Goal: Task Accomplishment & Management: Use online tool/utility

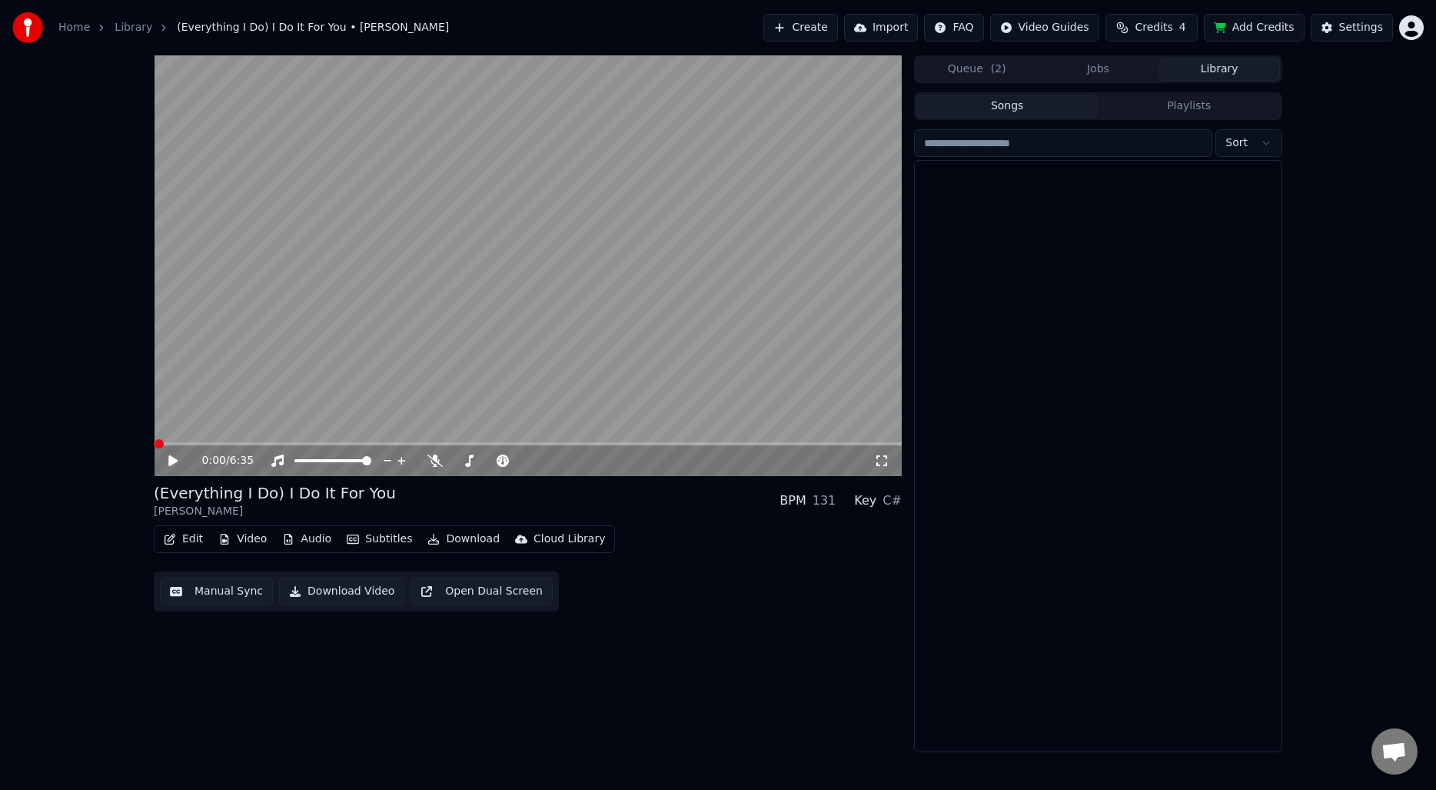
click at [1186, 77] on button "Library" at bounding box center [1219, 69] width 121 height 22
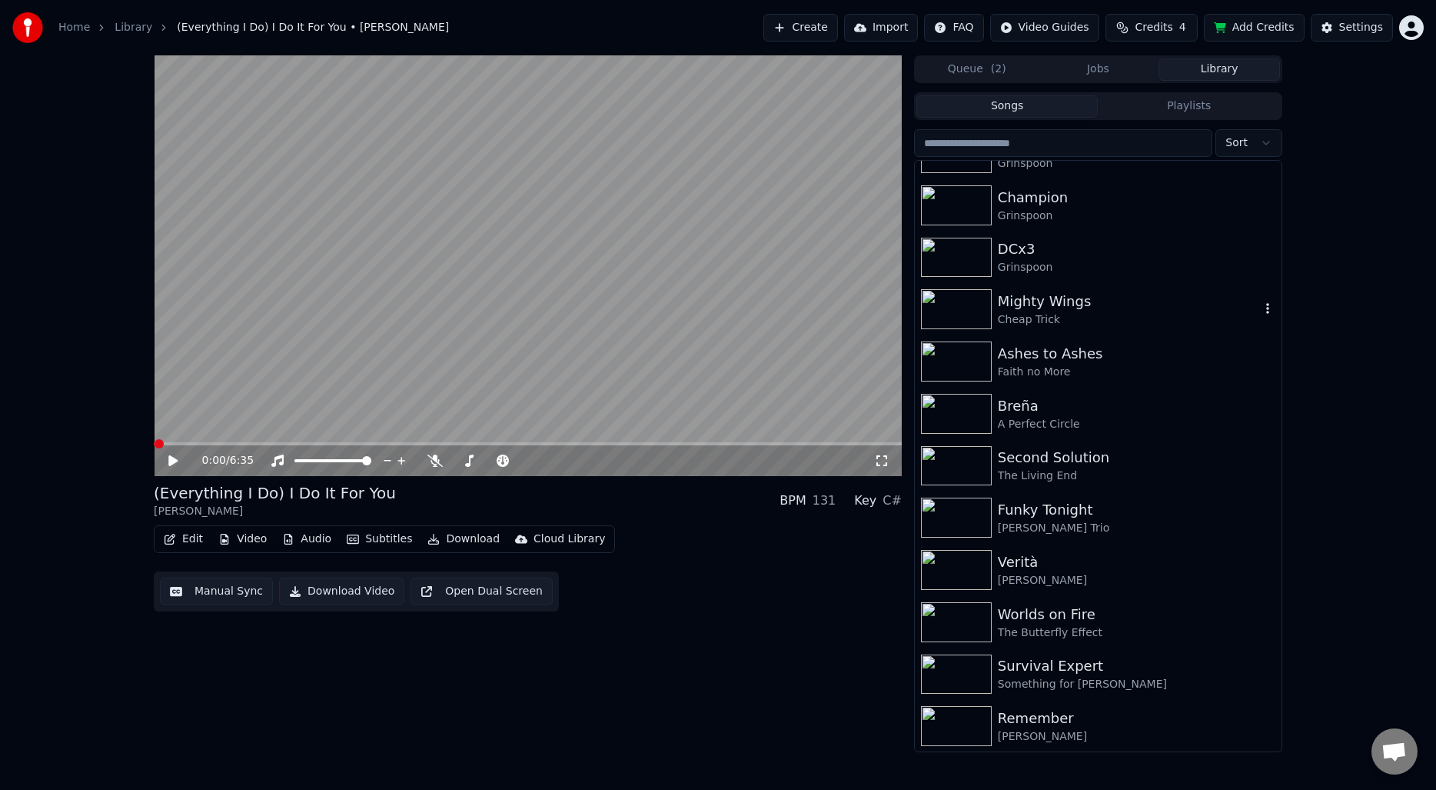
scroll to position [4007, 0]
click at [1088, 365] on div "Faith no More" at bounding box center [1129, 371] width 262 height 15
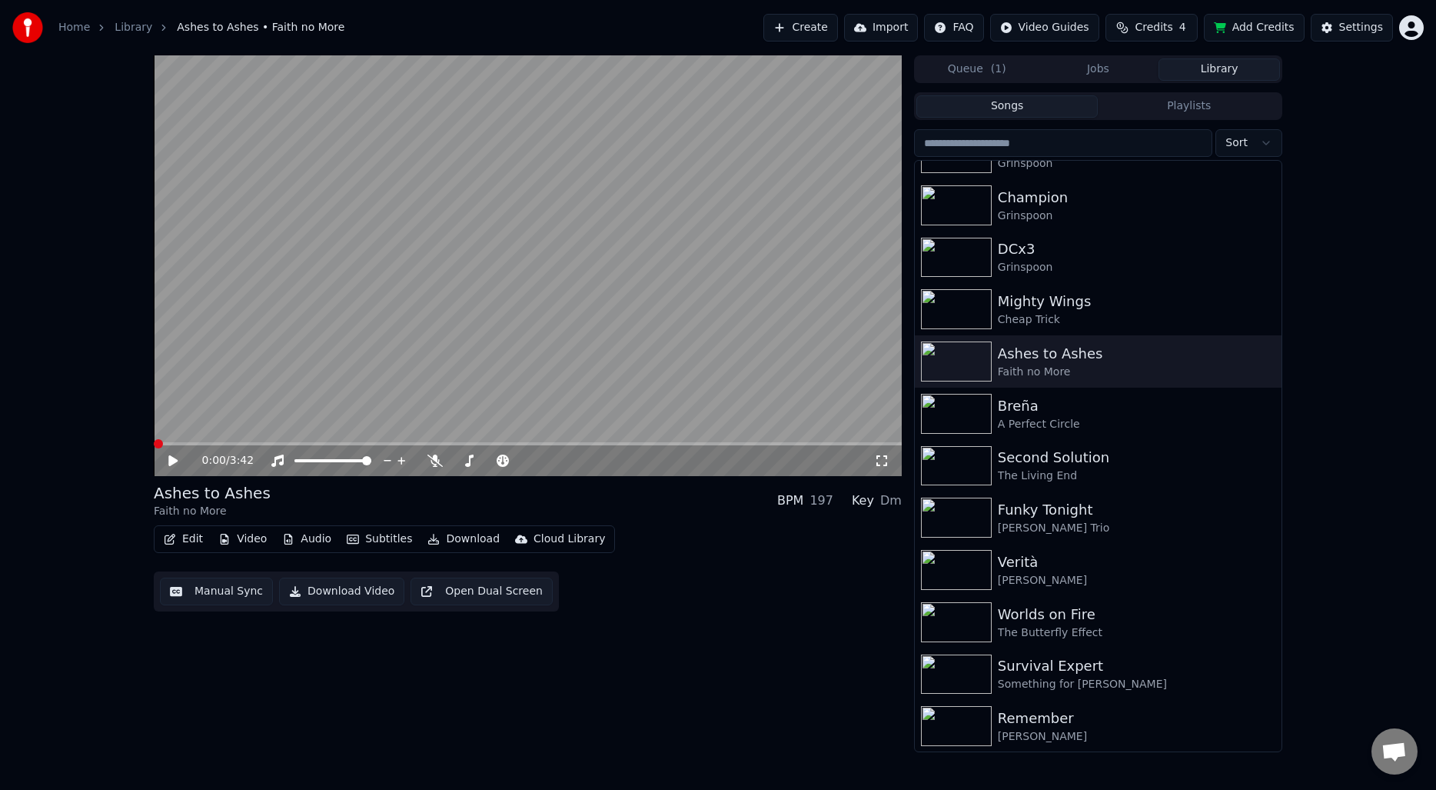
click at [154, 439] on span at bounding box center [158, 443] width 9 height 9
click at [186, 539] on button "Edit" at bounding box center [184, 539] width 52 height 22
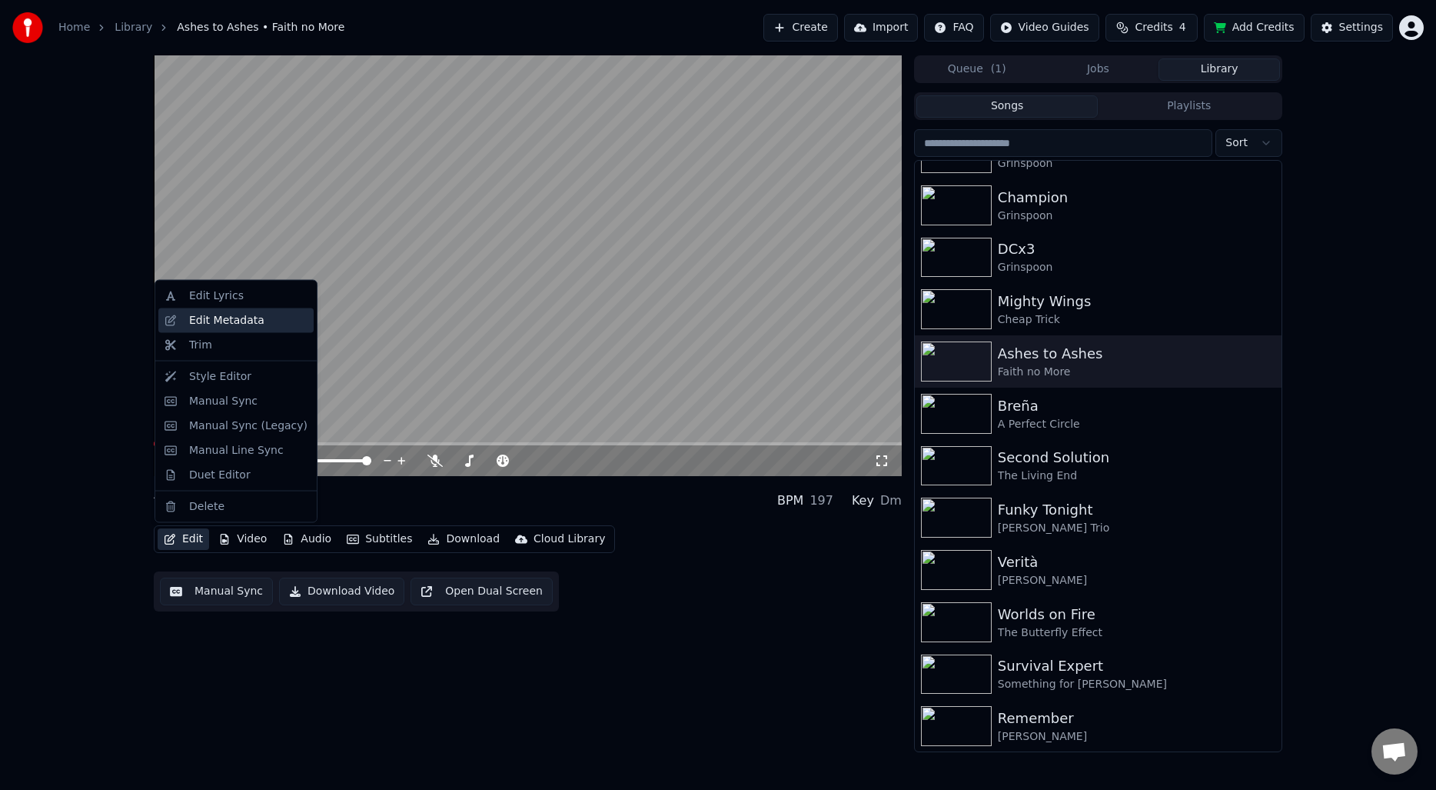
click at [219, 323] on div "Edit Metadata" at bounding box center [226, 319] width 75 height 15
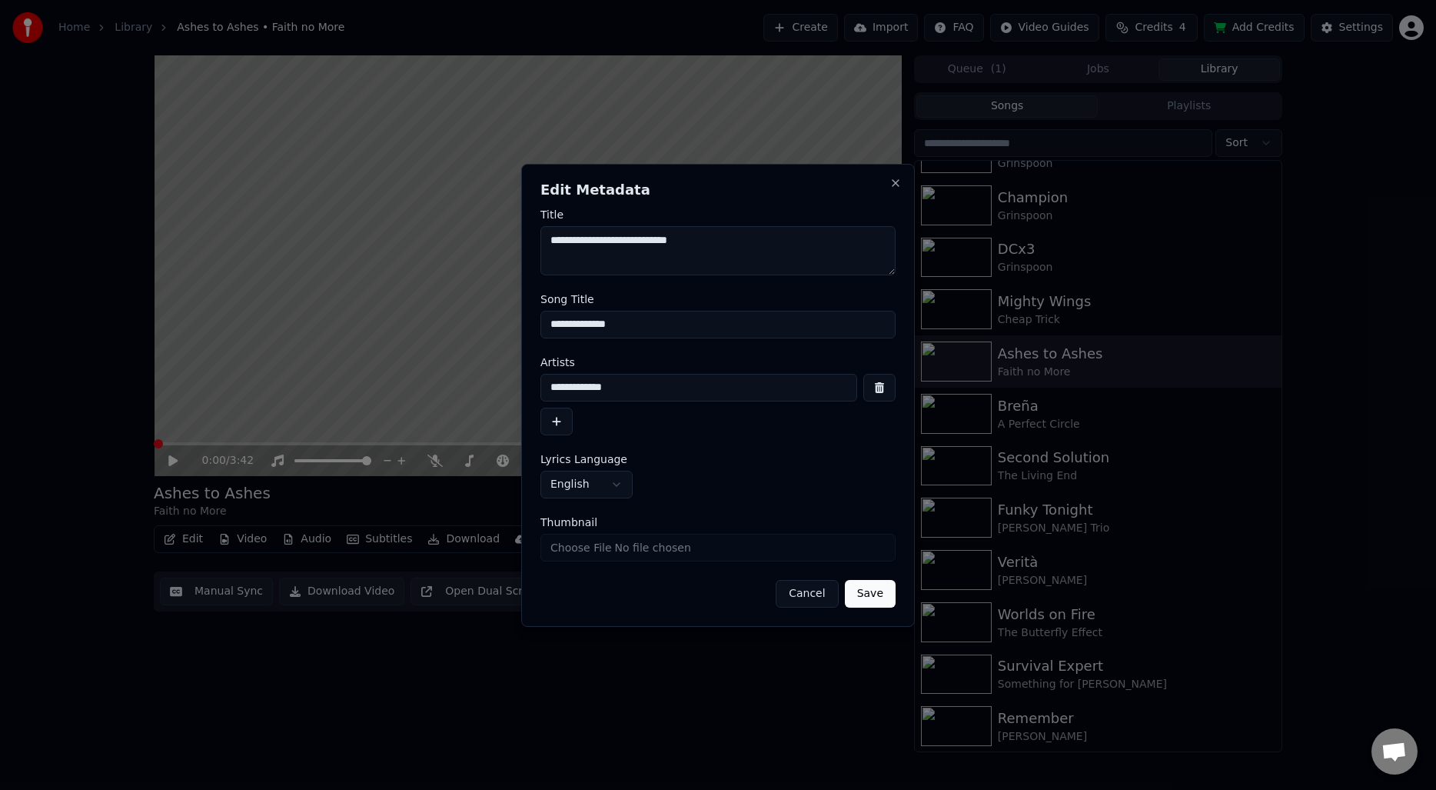
click at [632, 327] on input "**********" at bounding box center [717, 325] width 355 height 28
click at [878, 388] on button "button" at bounding box center [879, 388] width 32 height 28
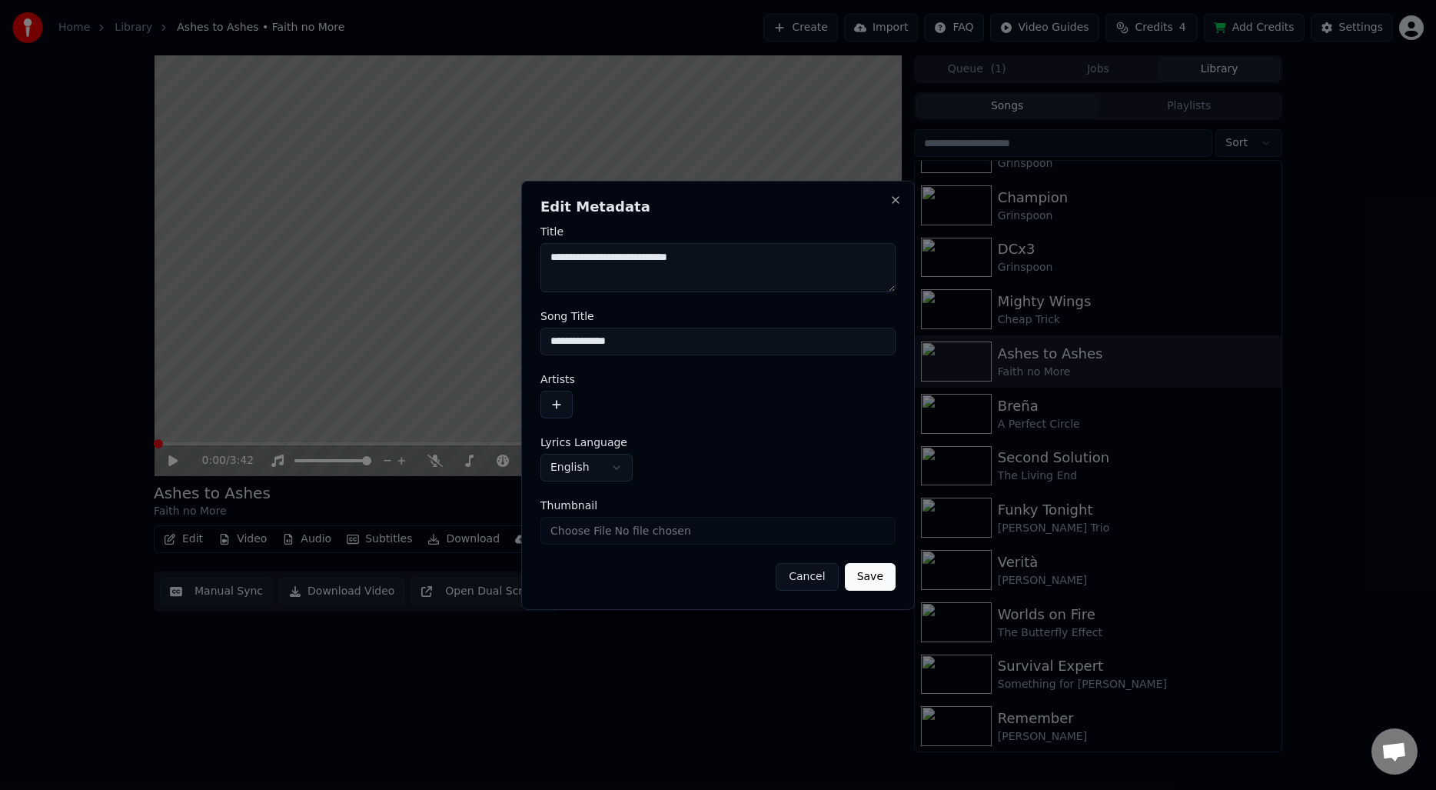
click at [674, 335] on input "**********" at bounding box center [717, 342] width 355 height 28
click at [713, 262] on textarea "**********" at bounding box center [717, 267] width 355 height 49
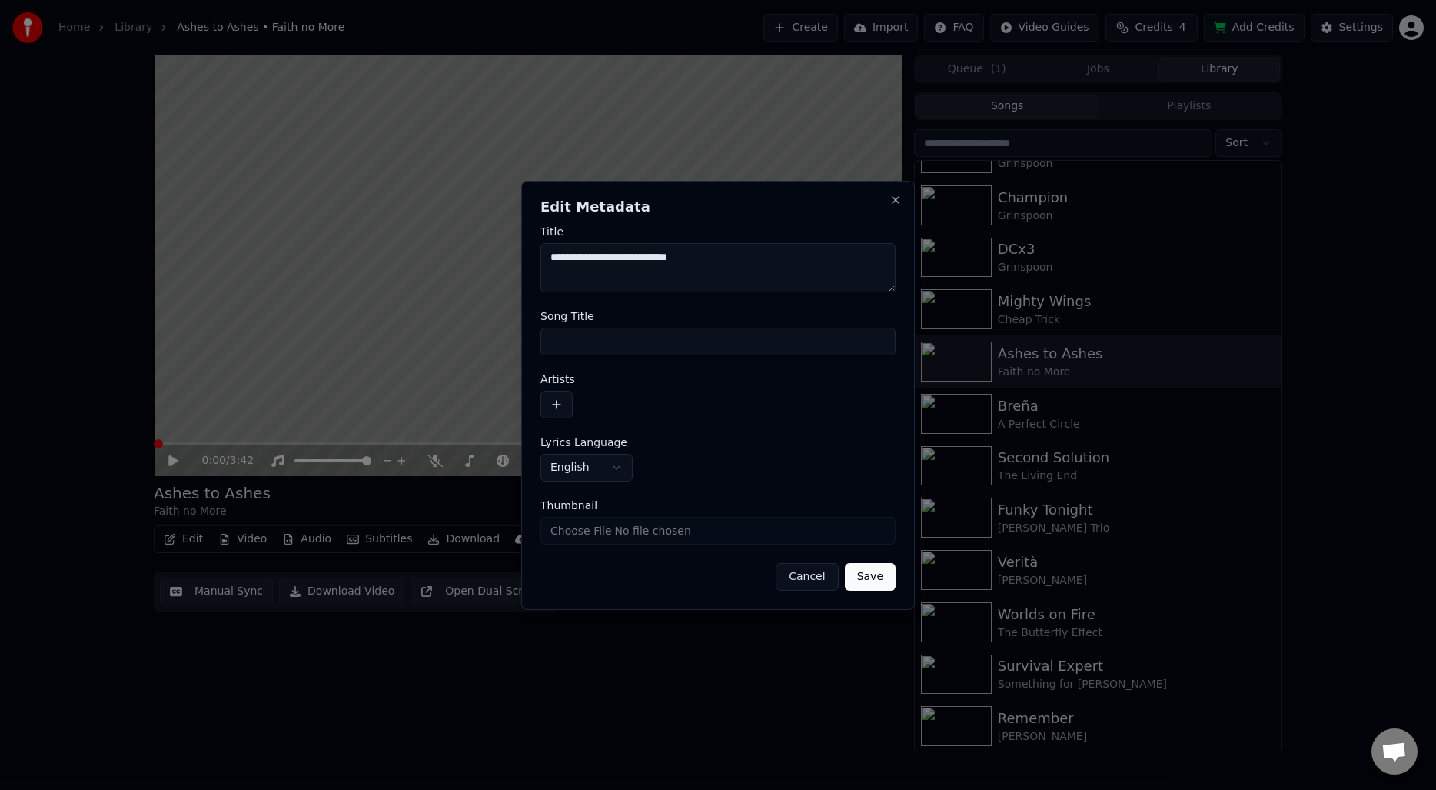
click at [713, 262] on textarea "**********" at bounding box center [717, 267] width 355 height 49
click at [864, 575] on button "Save" at bounding box center [870, 577] width 51 height 28
type textarea "**********"
click at [863, 589] on button "Save" at bounding box center [870, 577] width 51 height 28
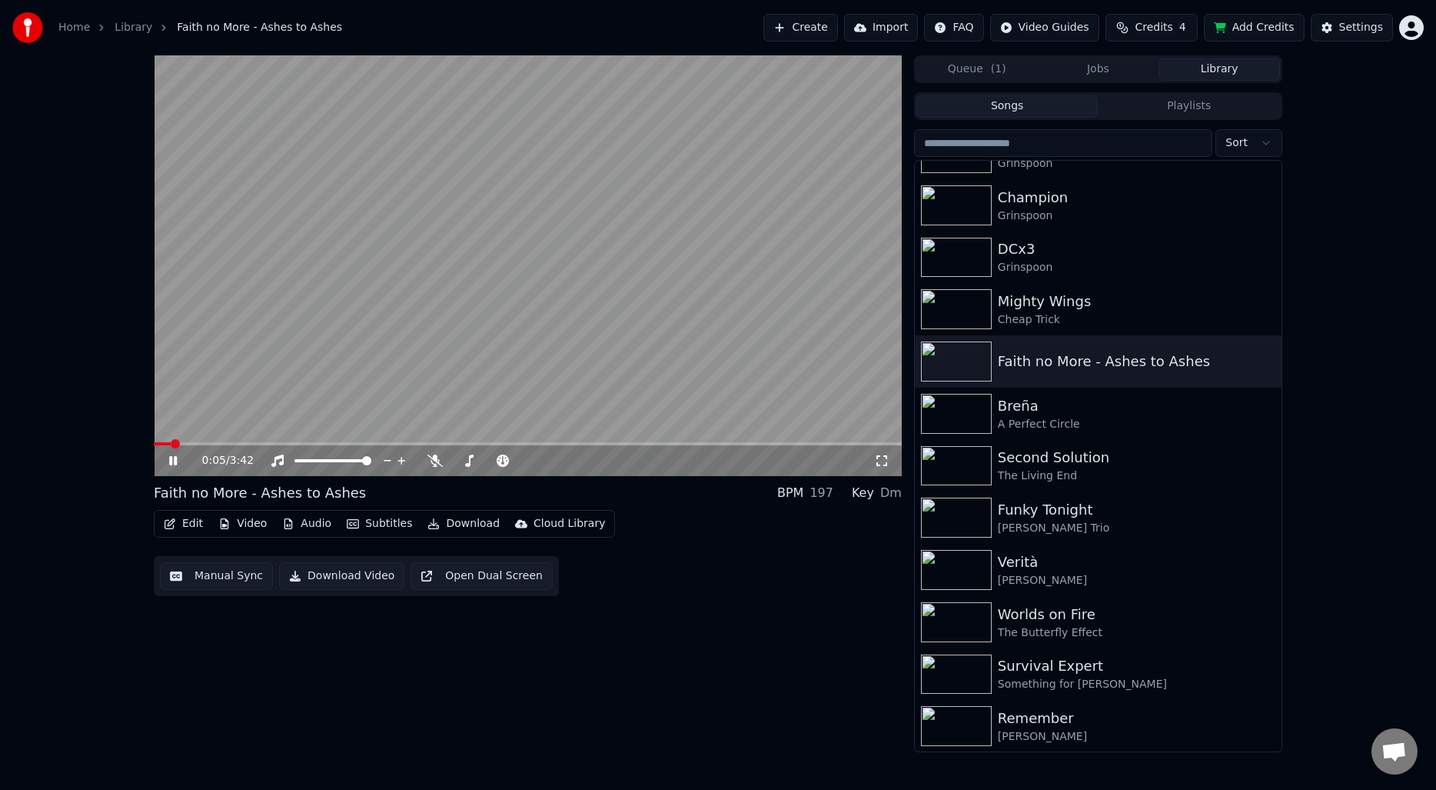
click at [170, 465] on icon at bounding box center [184, 460] width 36 height 12
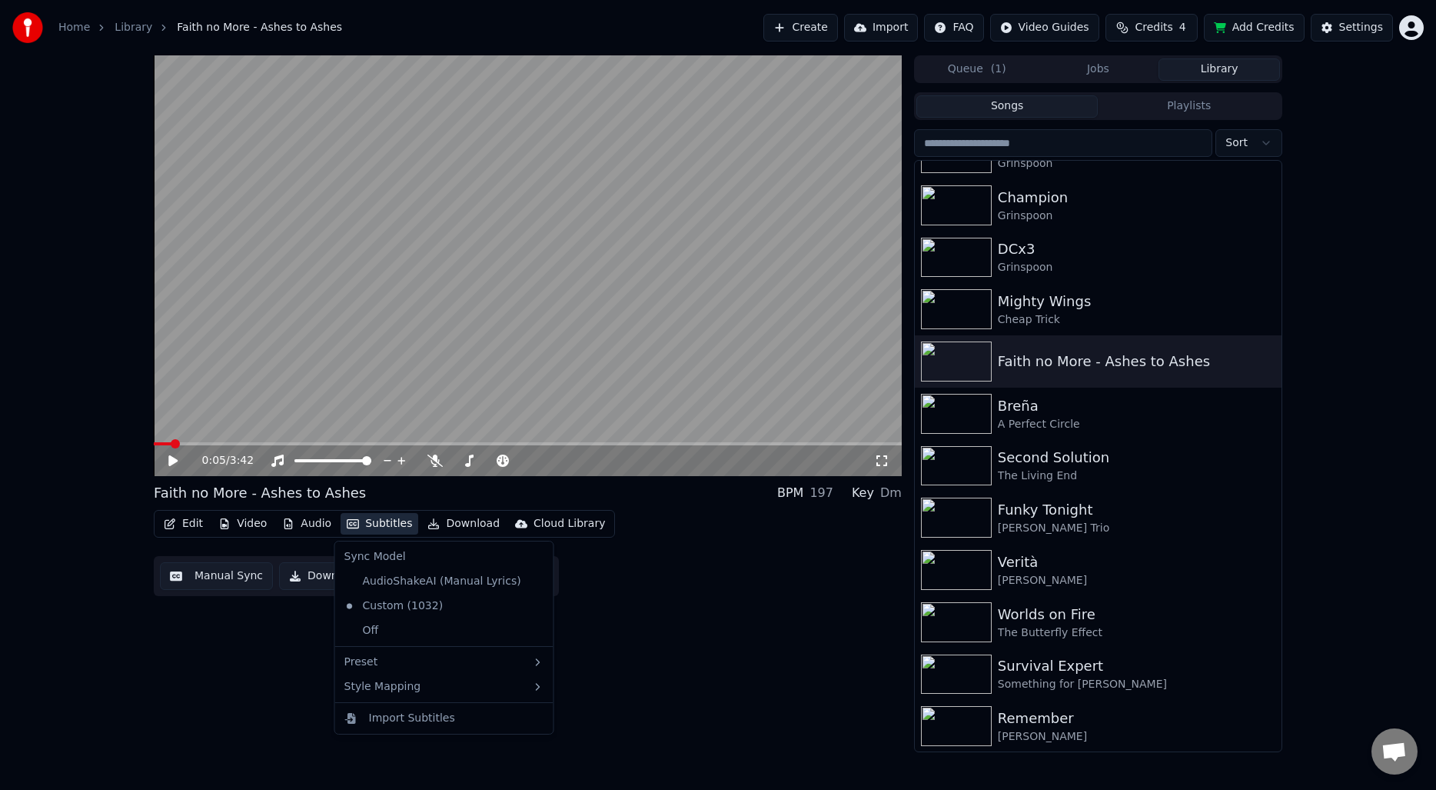
click at [364, 526] on button "Subtitles" at bounding box center [380, 524] width 78 height 22
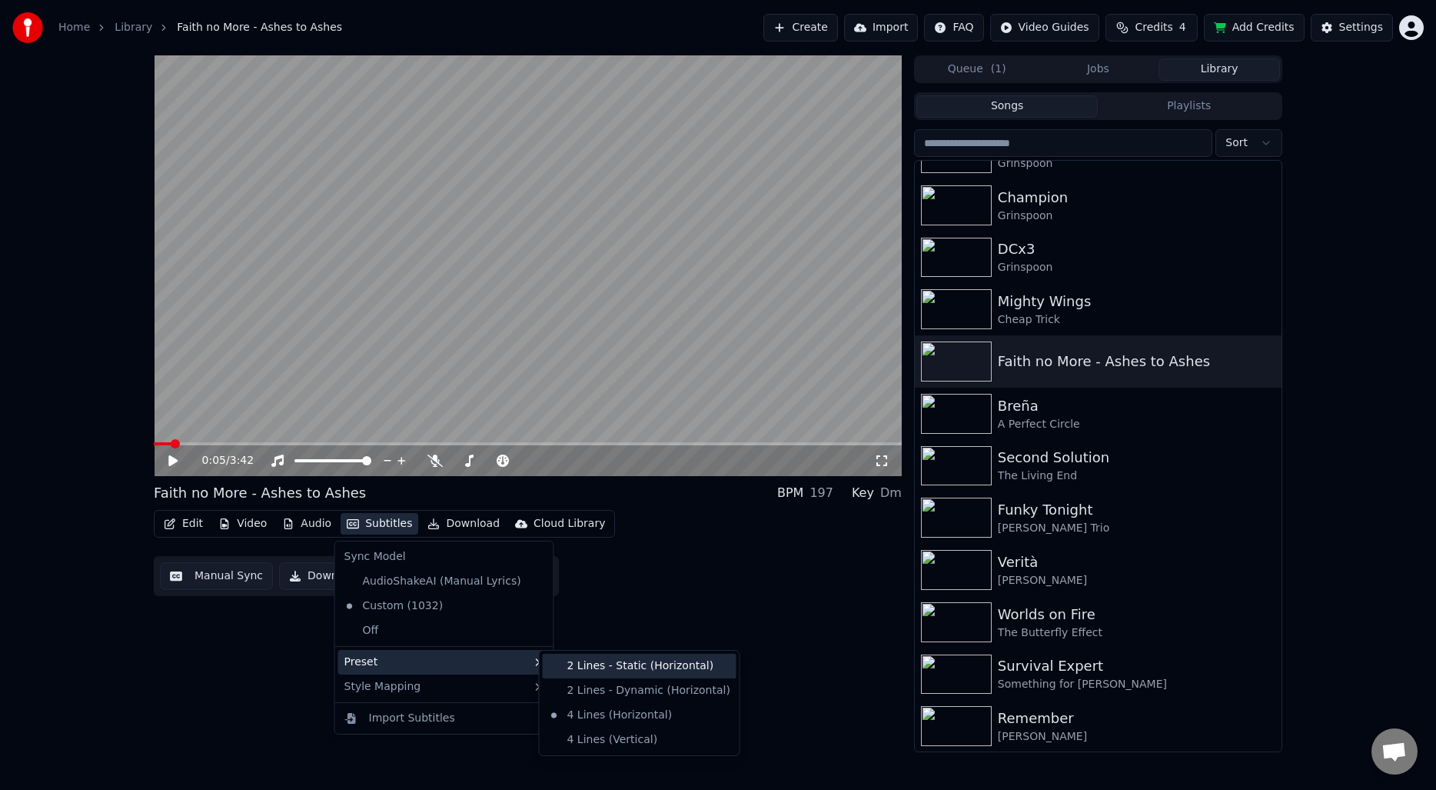
click at [606, 668] on div "2 Lines - Static (Horizontal)" at bounding box center [640, 666] width 194 height 25
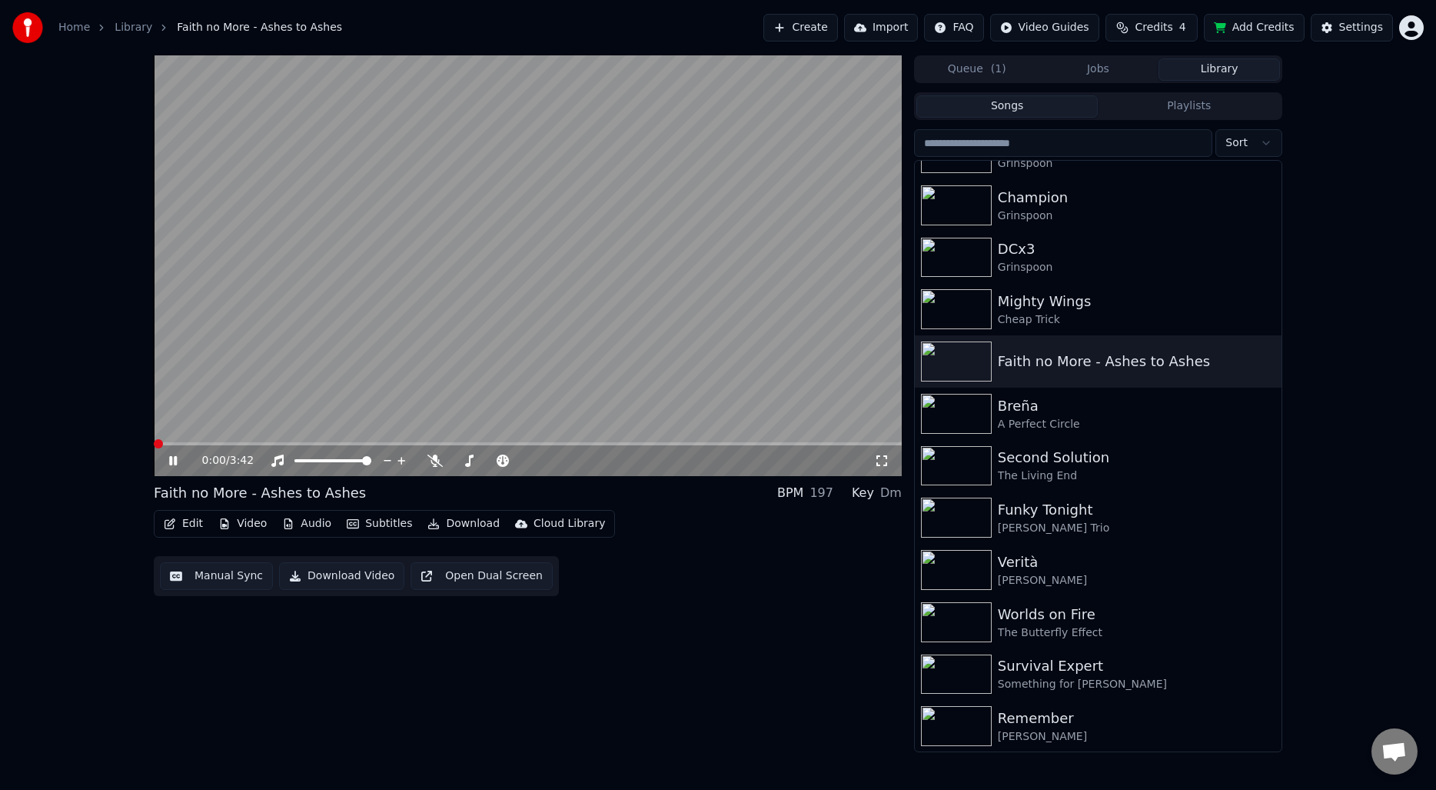
click at [154, 441] on span at bounding box center [158, 443] width 9 height 9
click at [189, 442] on span at bounding box center [528, 443] width 748 height 3
click at [154, 443] on span at bounding box center [158, 443] width 9 height 9
click at [154, 439] on span at bounding box center [158, 443] width 9 height 9
click at [1266, 358] on icon "button" at bounding box center [1267, 360] width 3 height 11
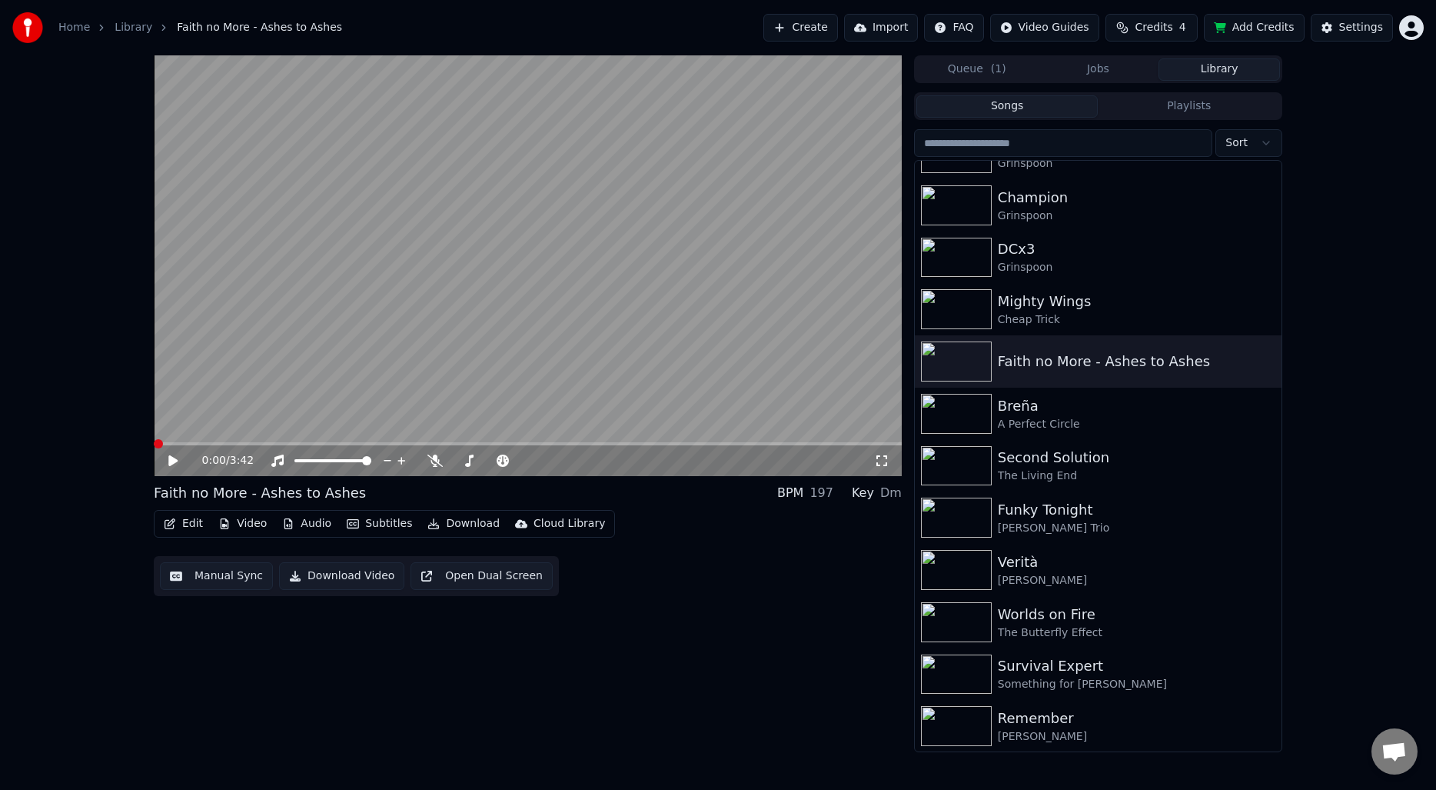
click at [493, 663] on div "0:00 / 3:42 Faith no More - Ashes to Ashes BPM 197 Key Dm Edit Video Audio Subt…" at bounding box center [528, 403] width 748 height 697
click at [447, 523] on button "Download" at bounding box center [463, 524] width 85 height 22
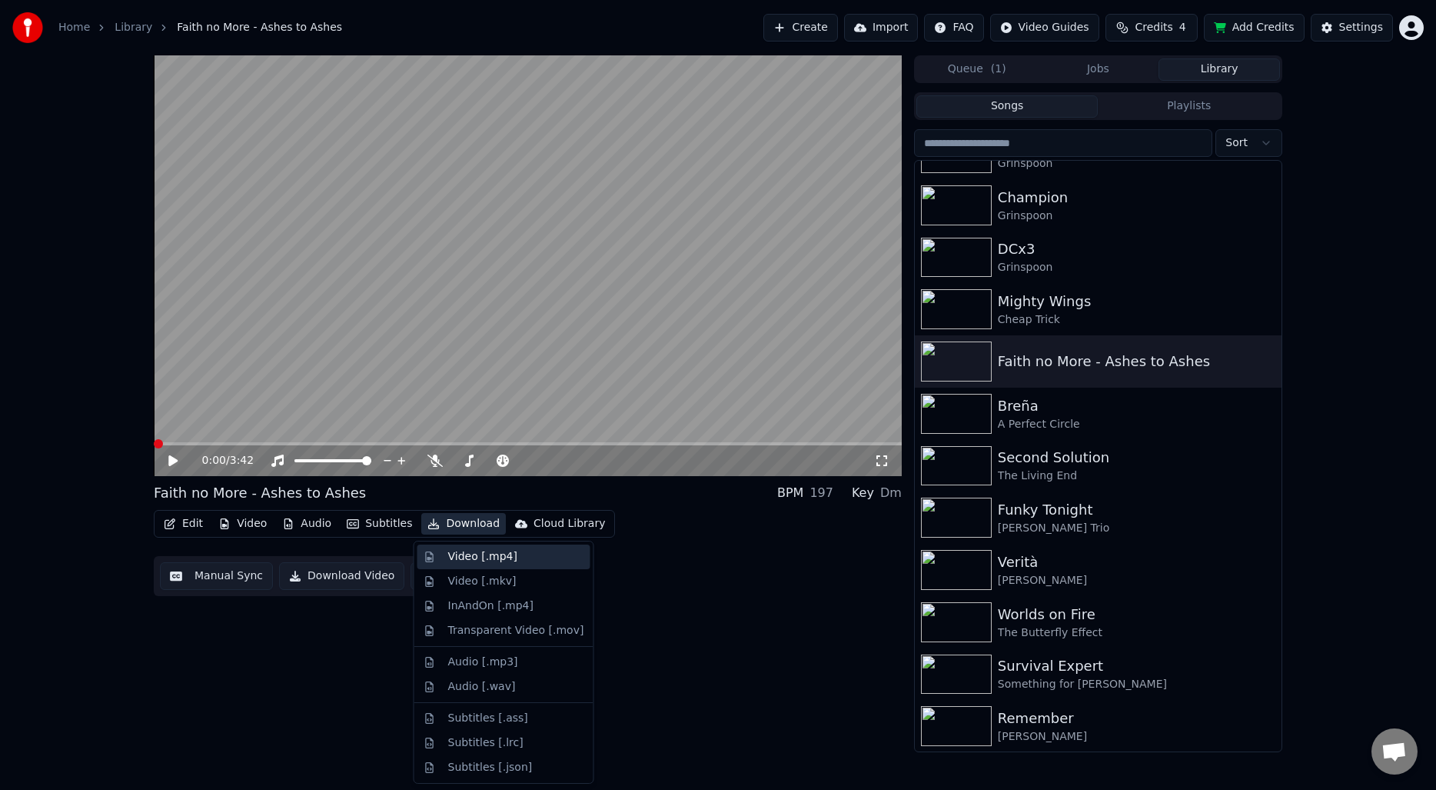
click at [501, 557] on div "Video [.mp4]" at bounding box center [482, 556] width 69 height 15
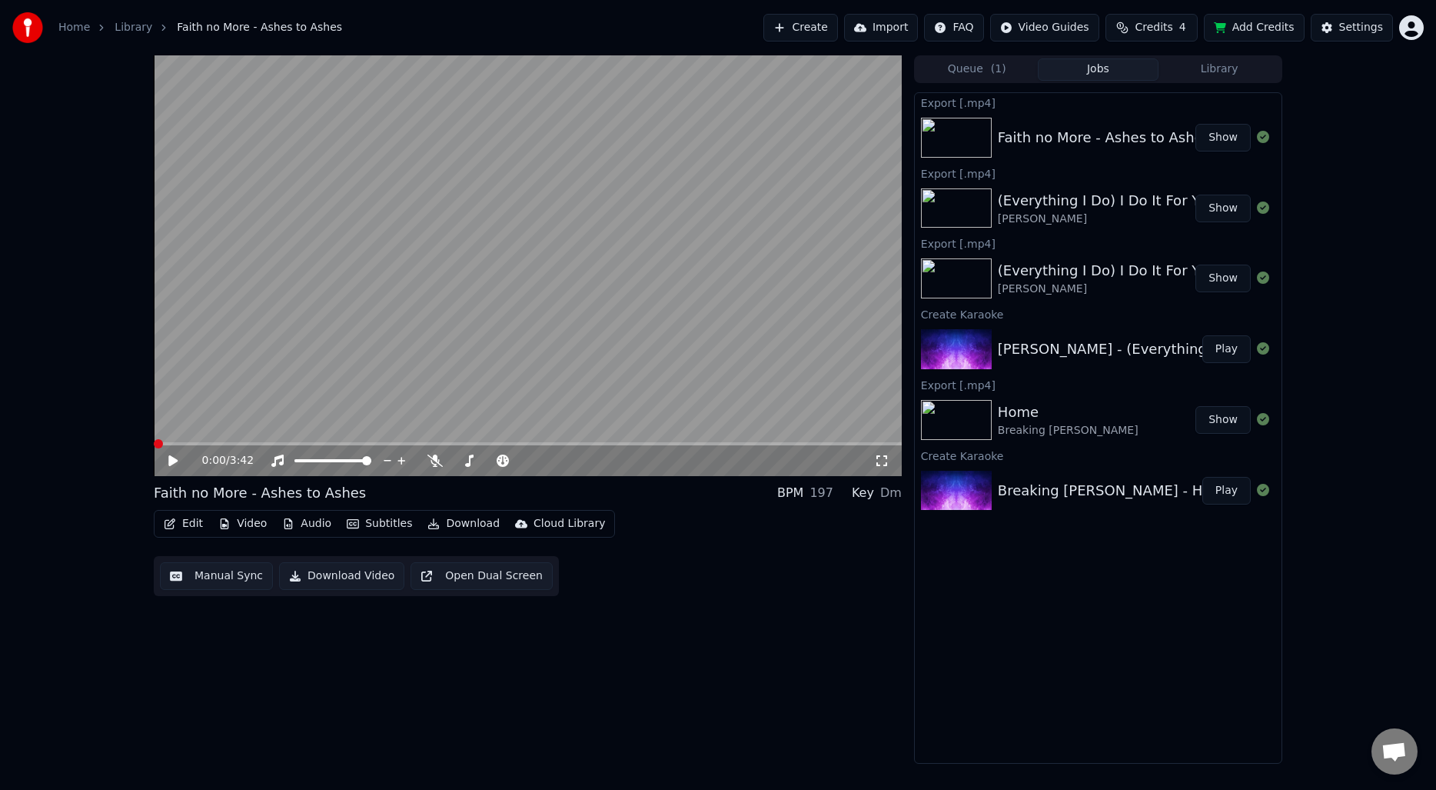
click at [1233, 140] on button "Show" at bounding box center [1223, 138] width 55 height 28
click at [227, 578] on button "Manual Sync" at bounding box center [216, 576] width 113 height 28
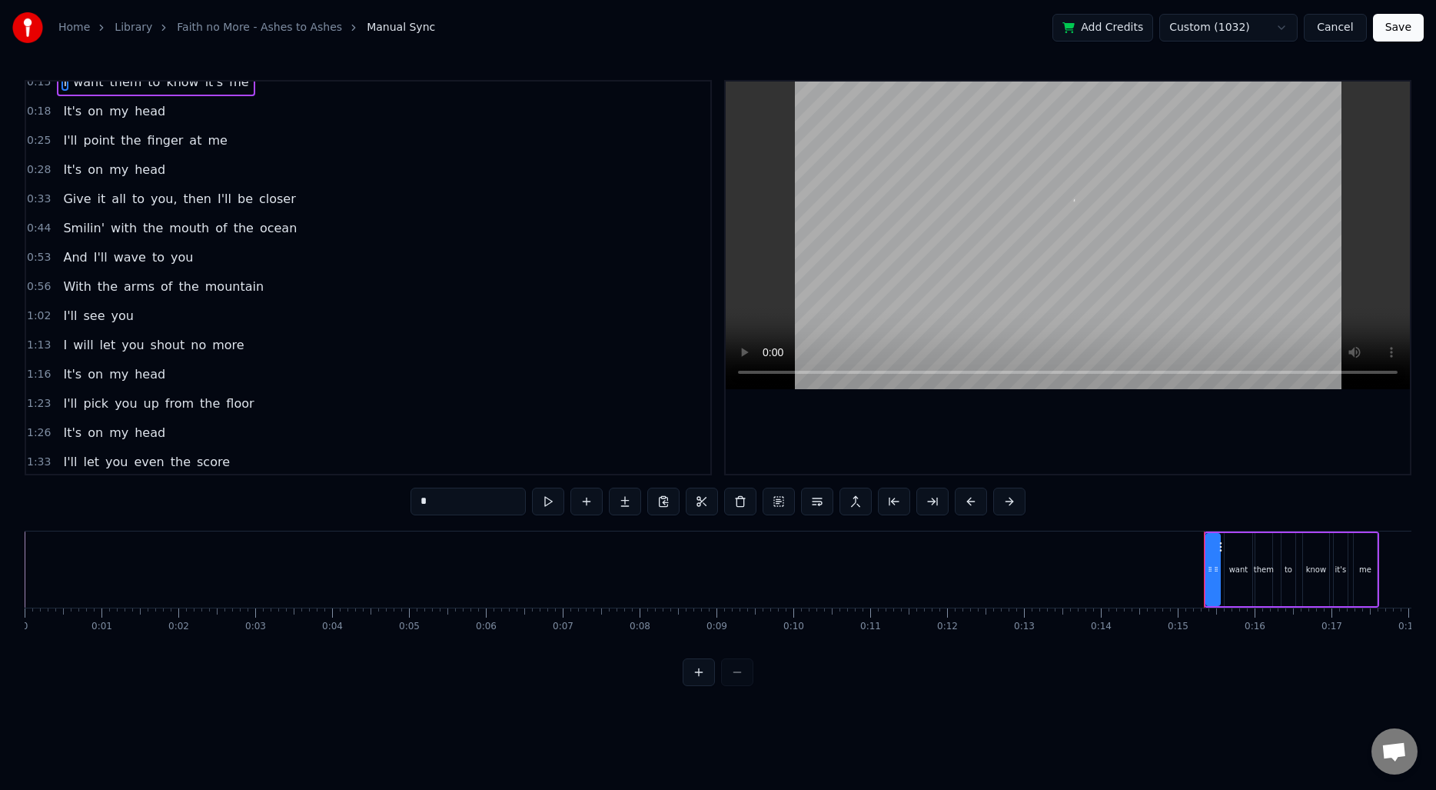
scroll to position [19, 0]
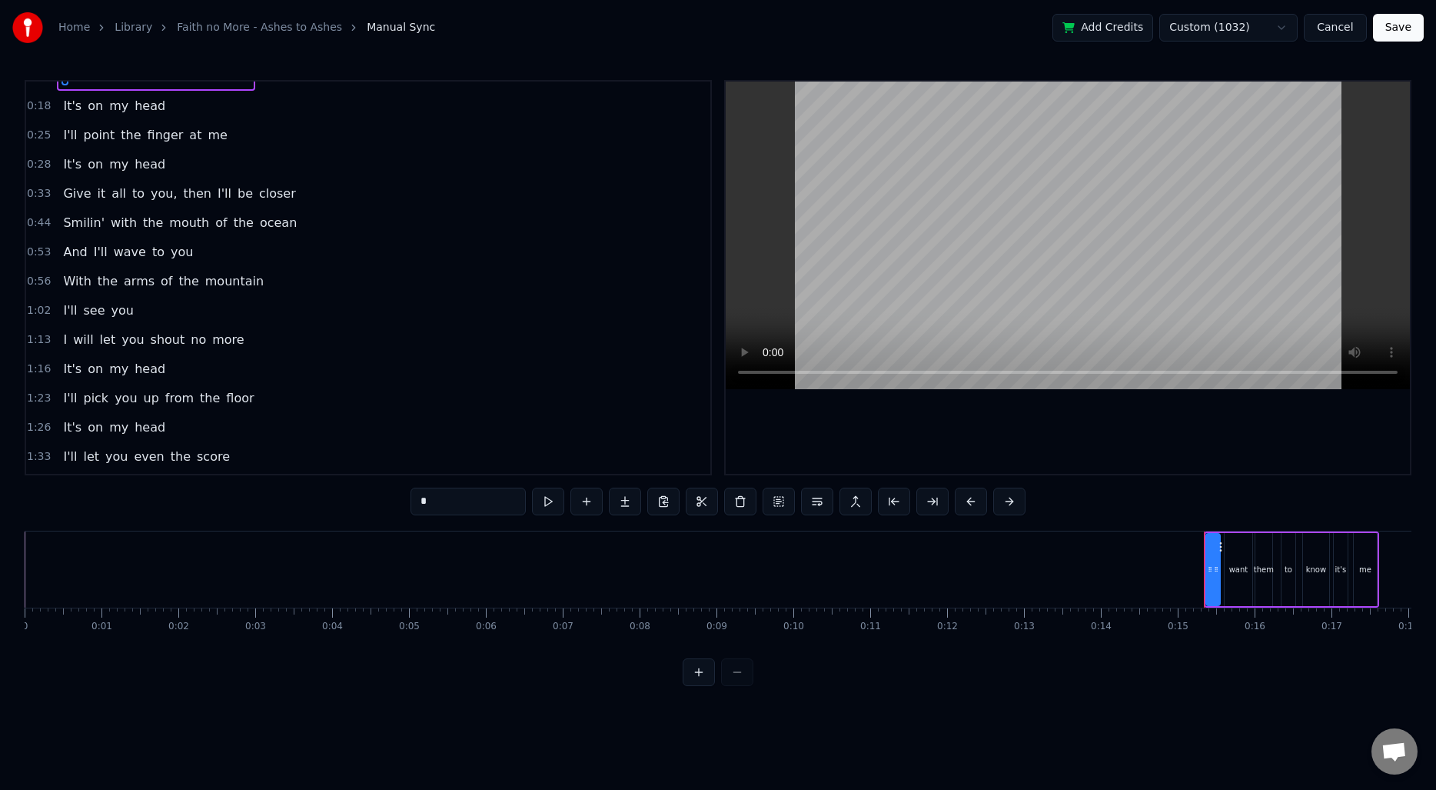
click at [35, 218] on span "0:44" at bounding box center [39, 222] width 24 height 15
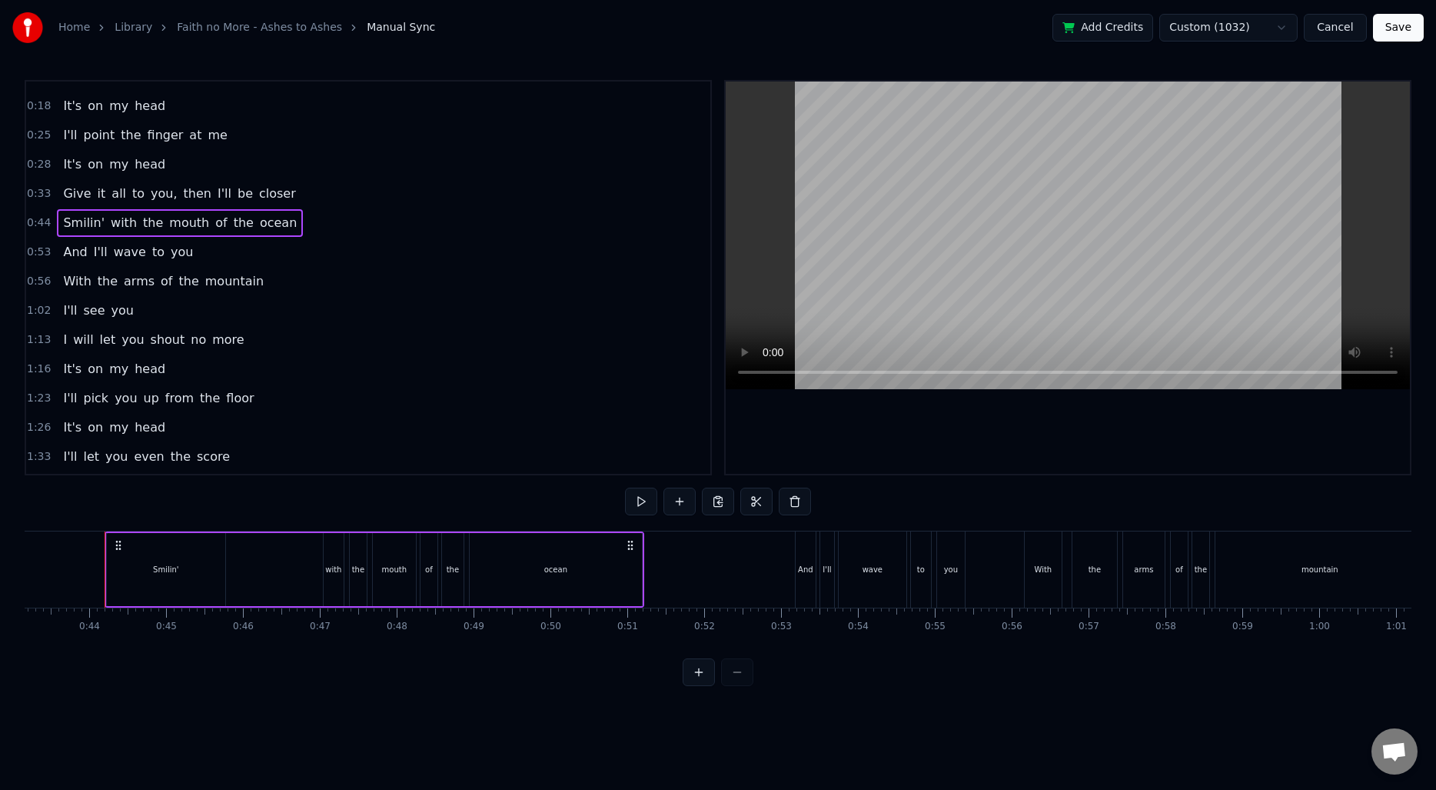
scroll to position [0, 3321]
click at [111, 224] on span "with" at bounding box center [123, 223] width 29 height 18
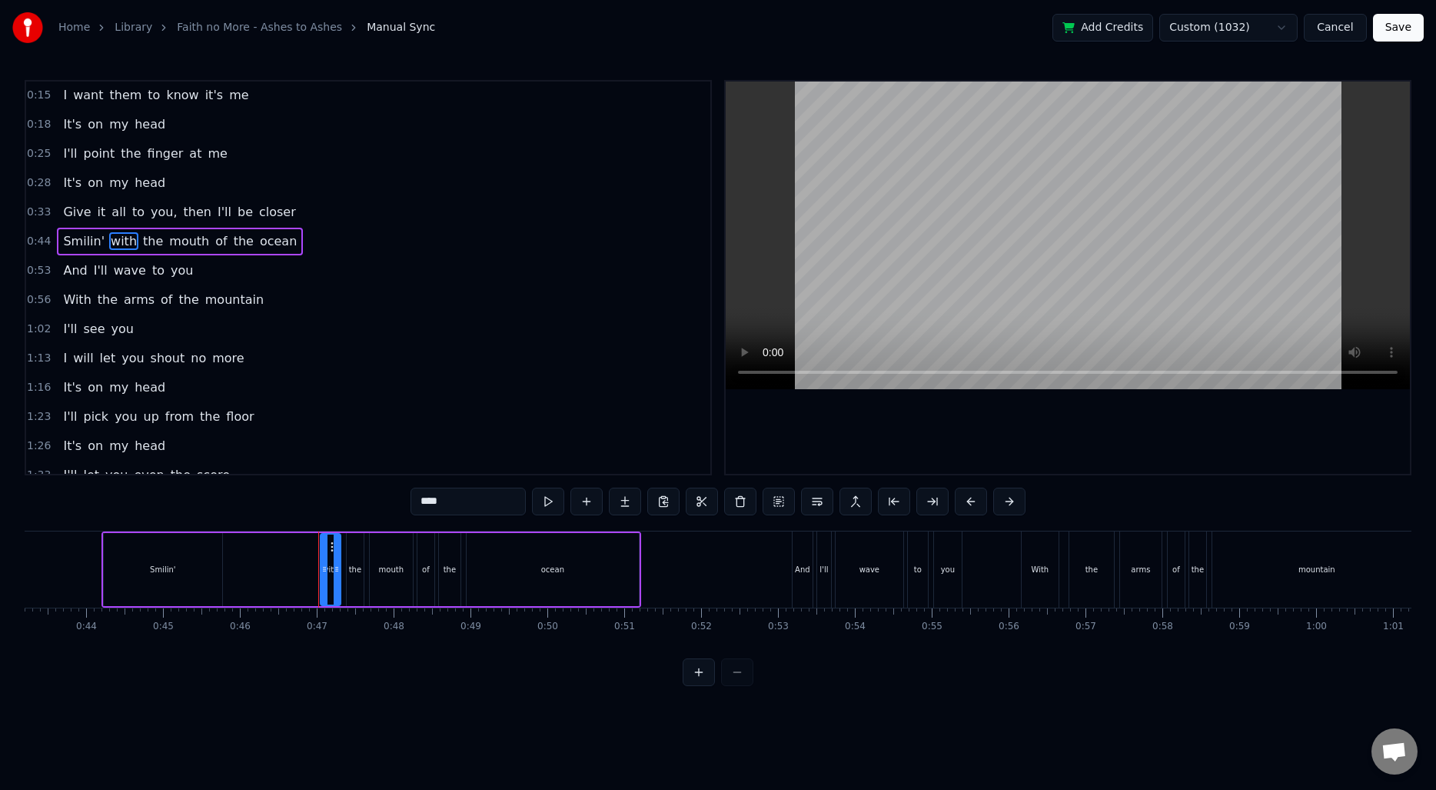
scroll to position [0, 0]
click at [822, 502] on button at bounding box center [817, 501] width 32 height 28
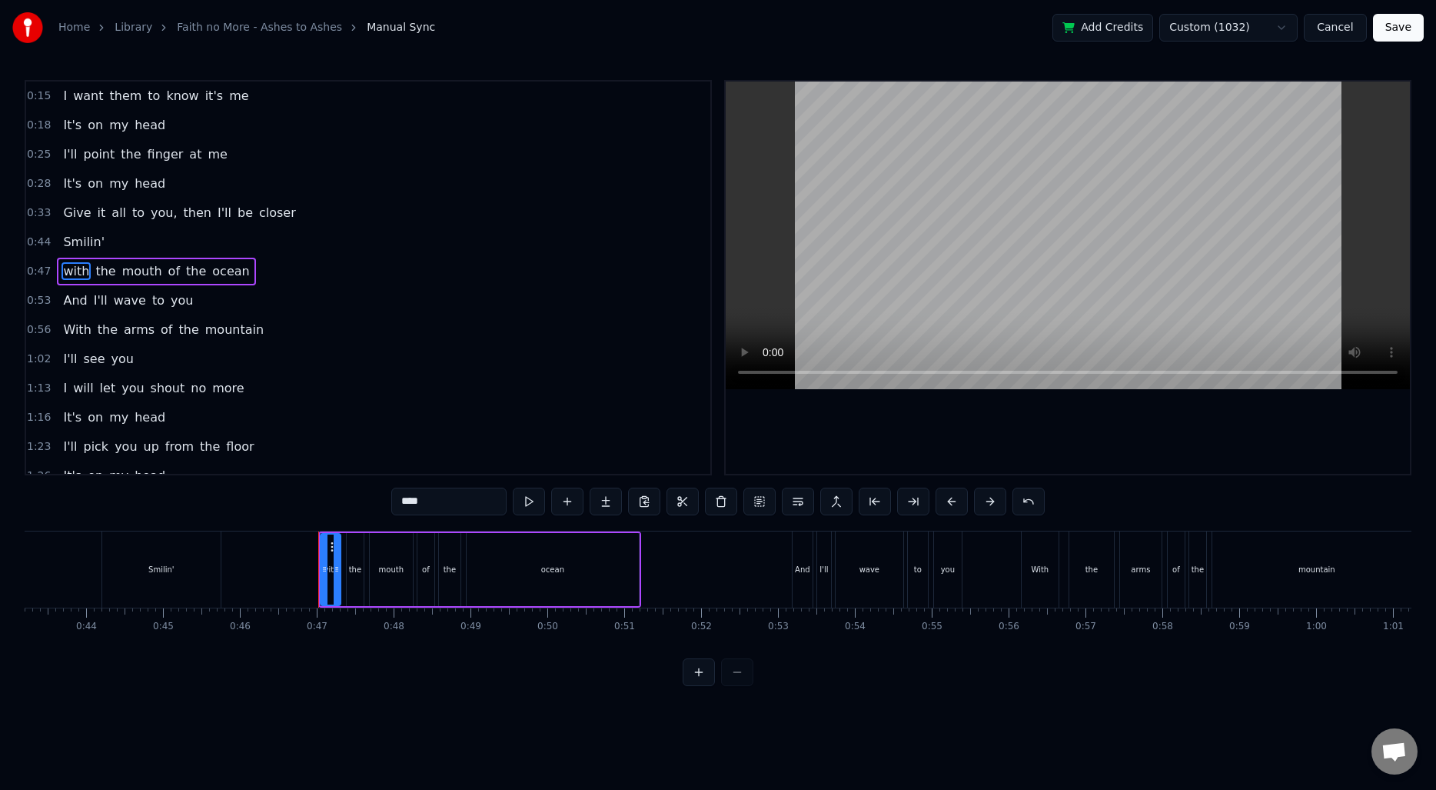
click at [81, 245] on span "Smilin'" at bounding box center [84, 242] width 45 height 18
type input "*******"
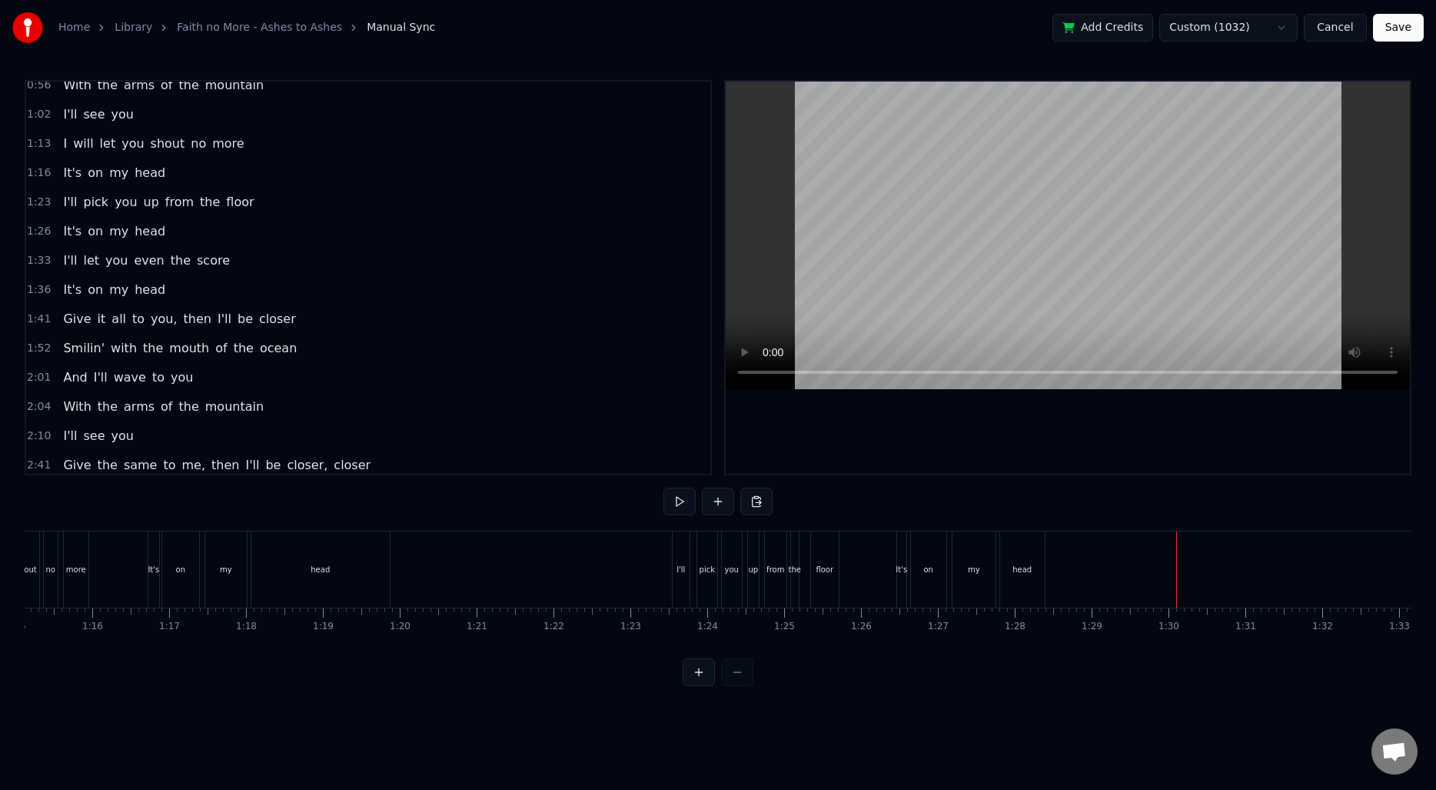
scroll to position [252, 0]
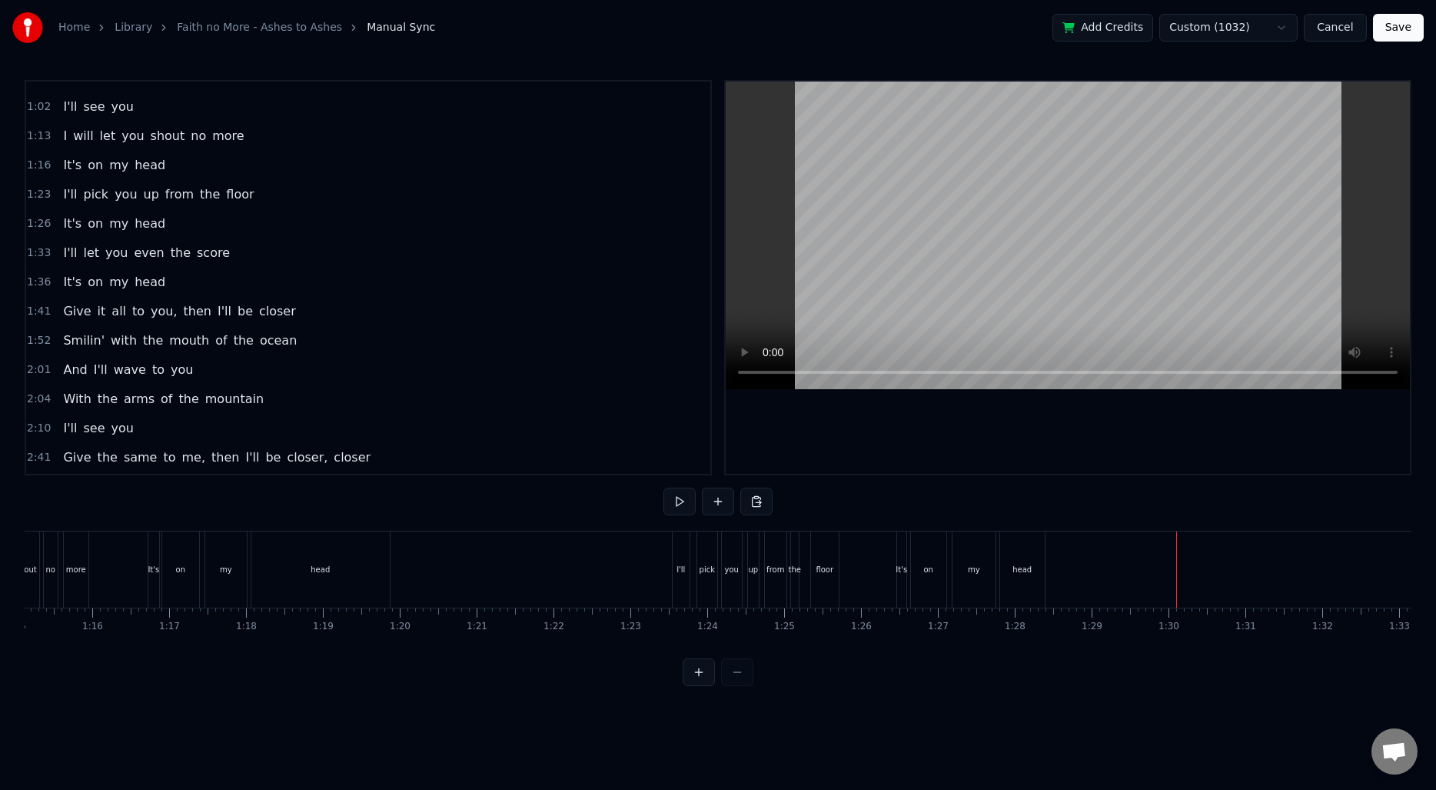
click at [63, 285] on span "It's" at bounding box center [73, 282] width 22 height 18
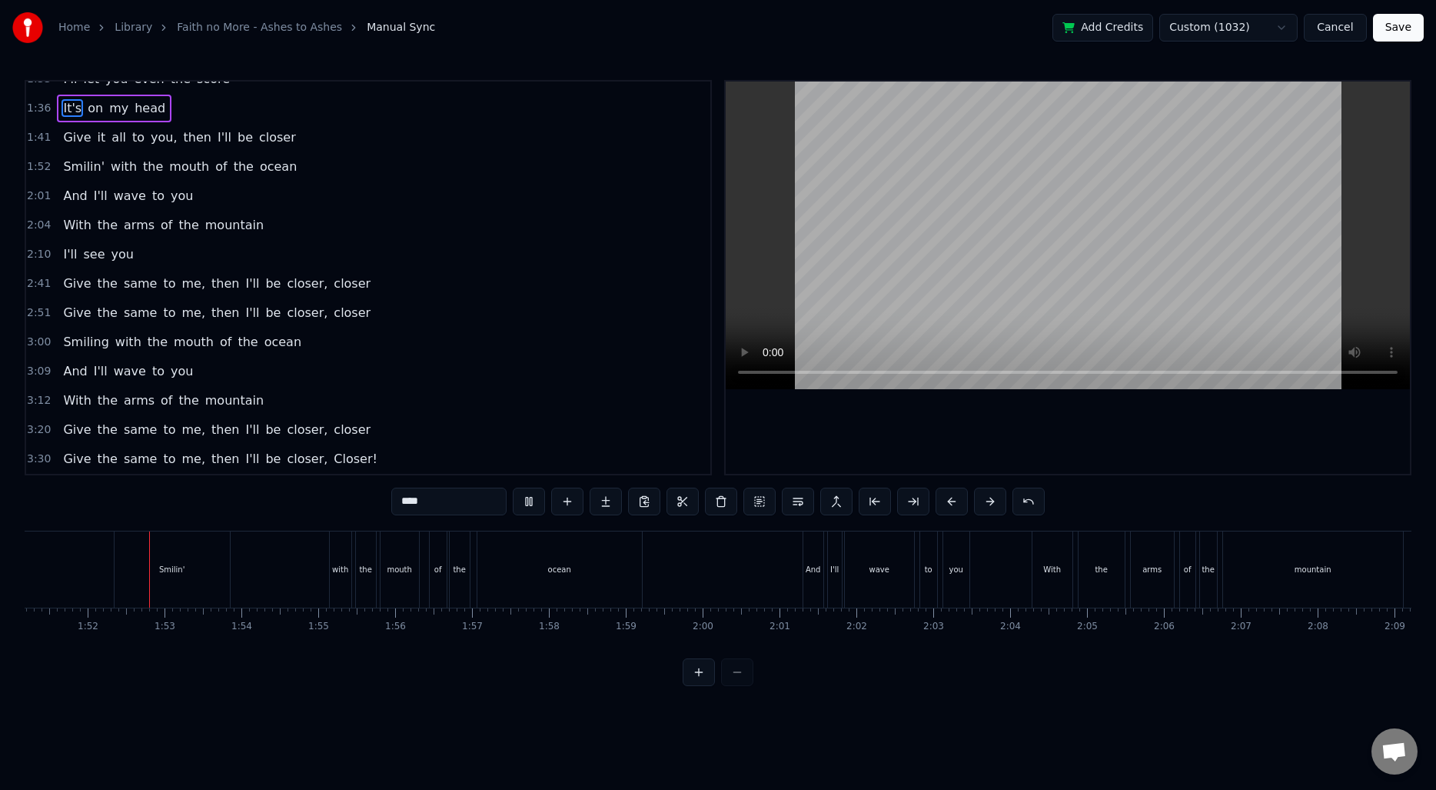
scroll to position [0, 8550]
click at [109, 171] on span "with" at bounding box center [123, 167] width 29 height 18
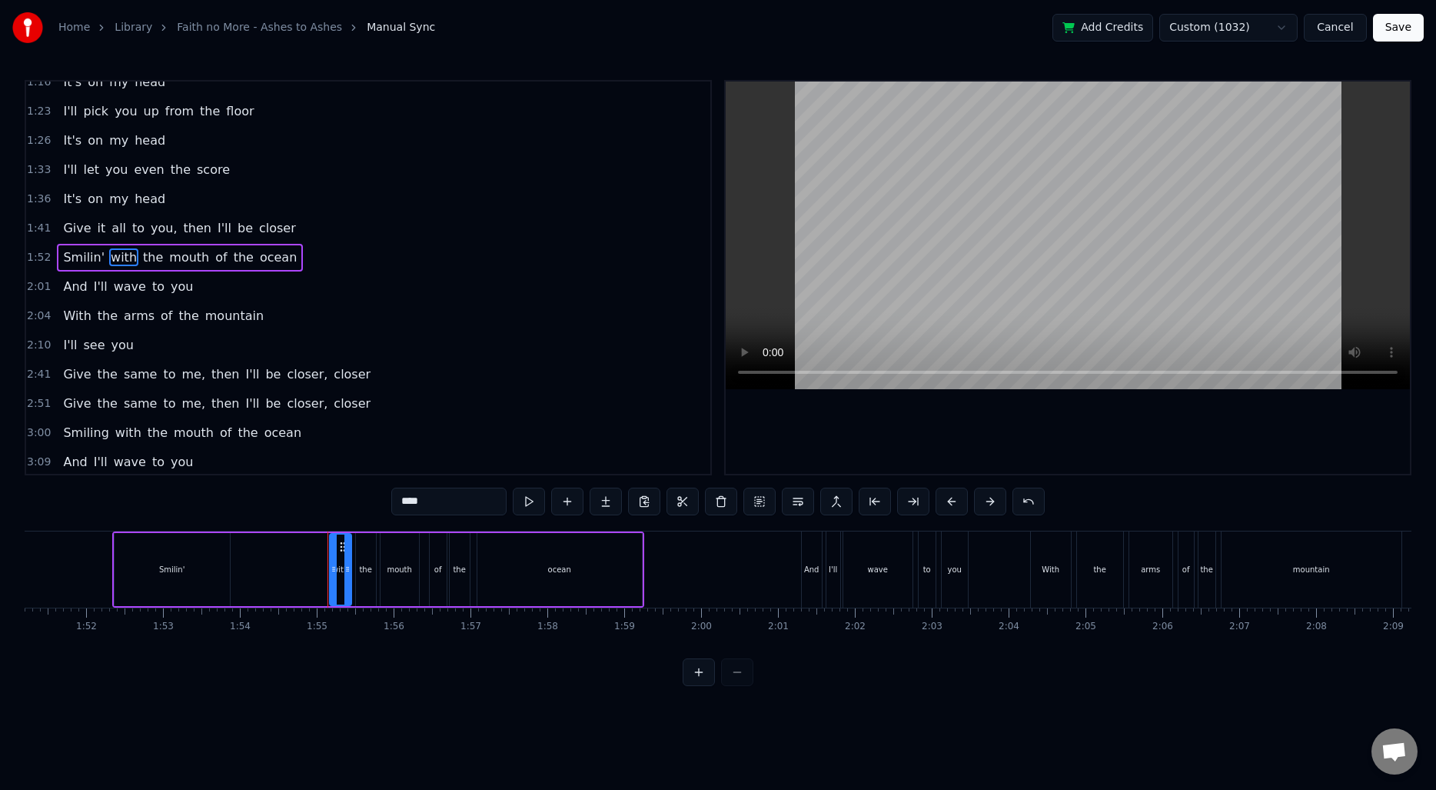
scroll to position [315, 0]
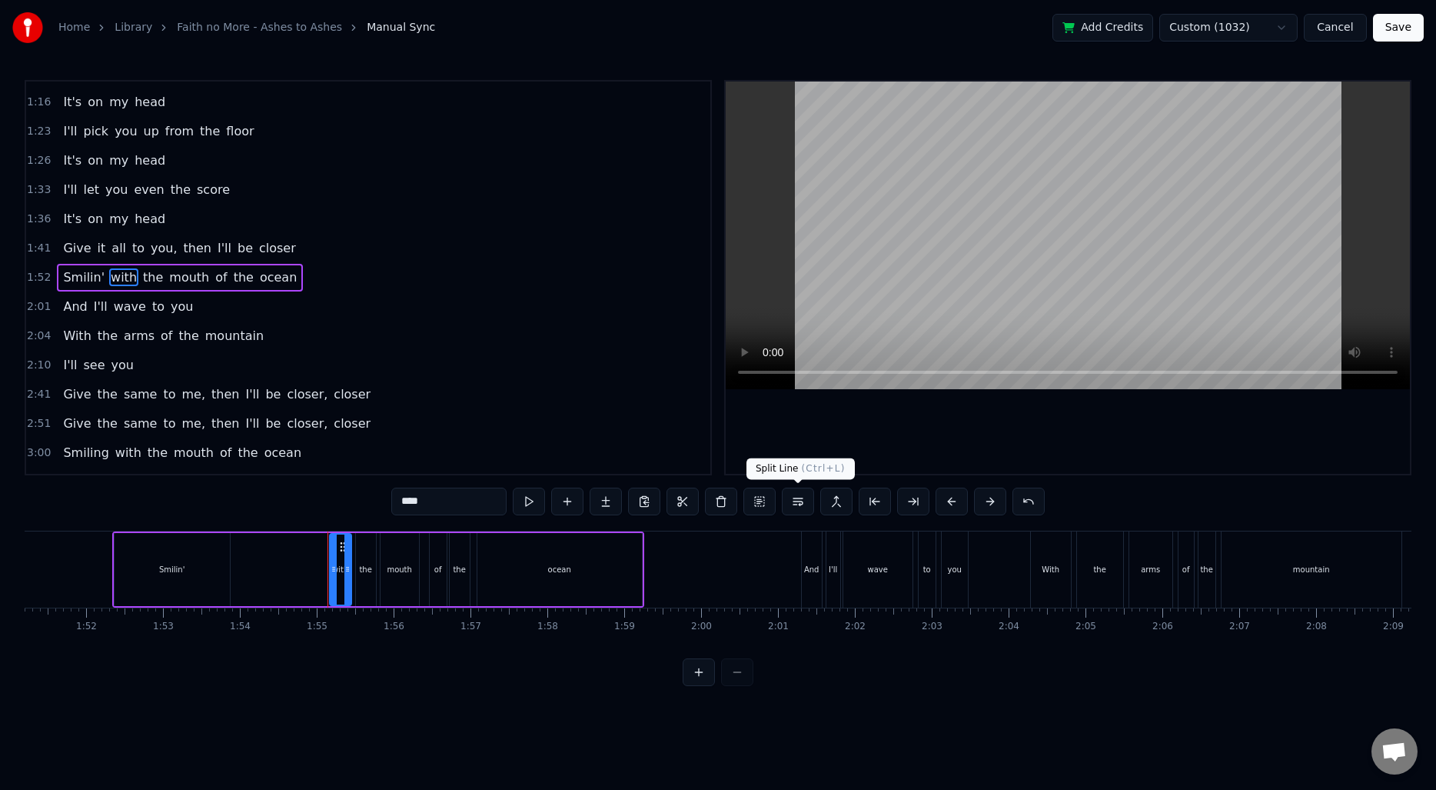
click at [802, 498] on button at bounding box center [798, 501] width 32 height 28
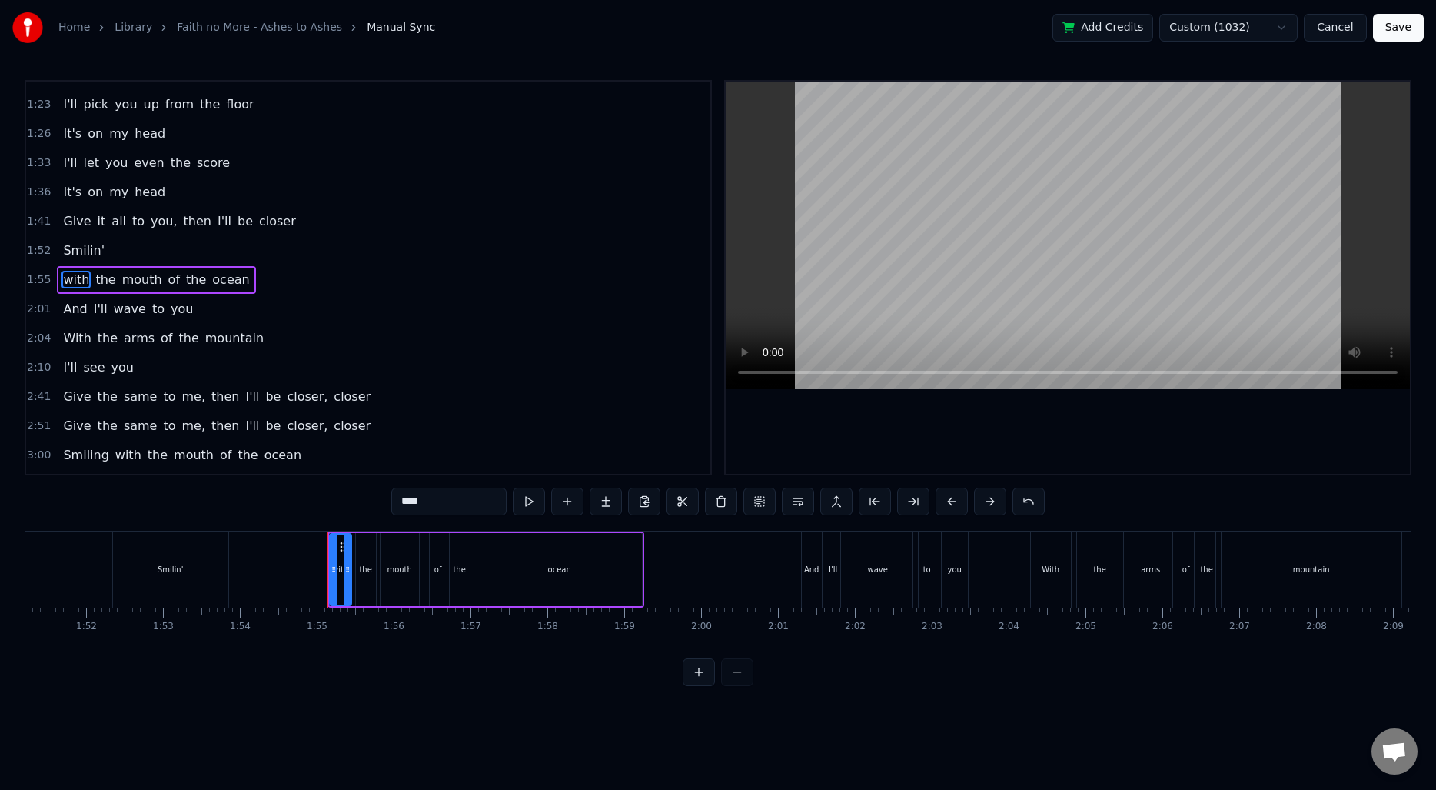
scroll to position [344, 0]
click at [78, 249] on span "Smilin'" at bounding box center [84, 248] width 45 height 18
type input "*******"
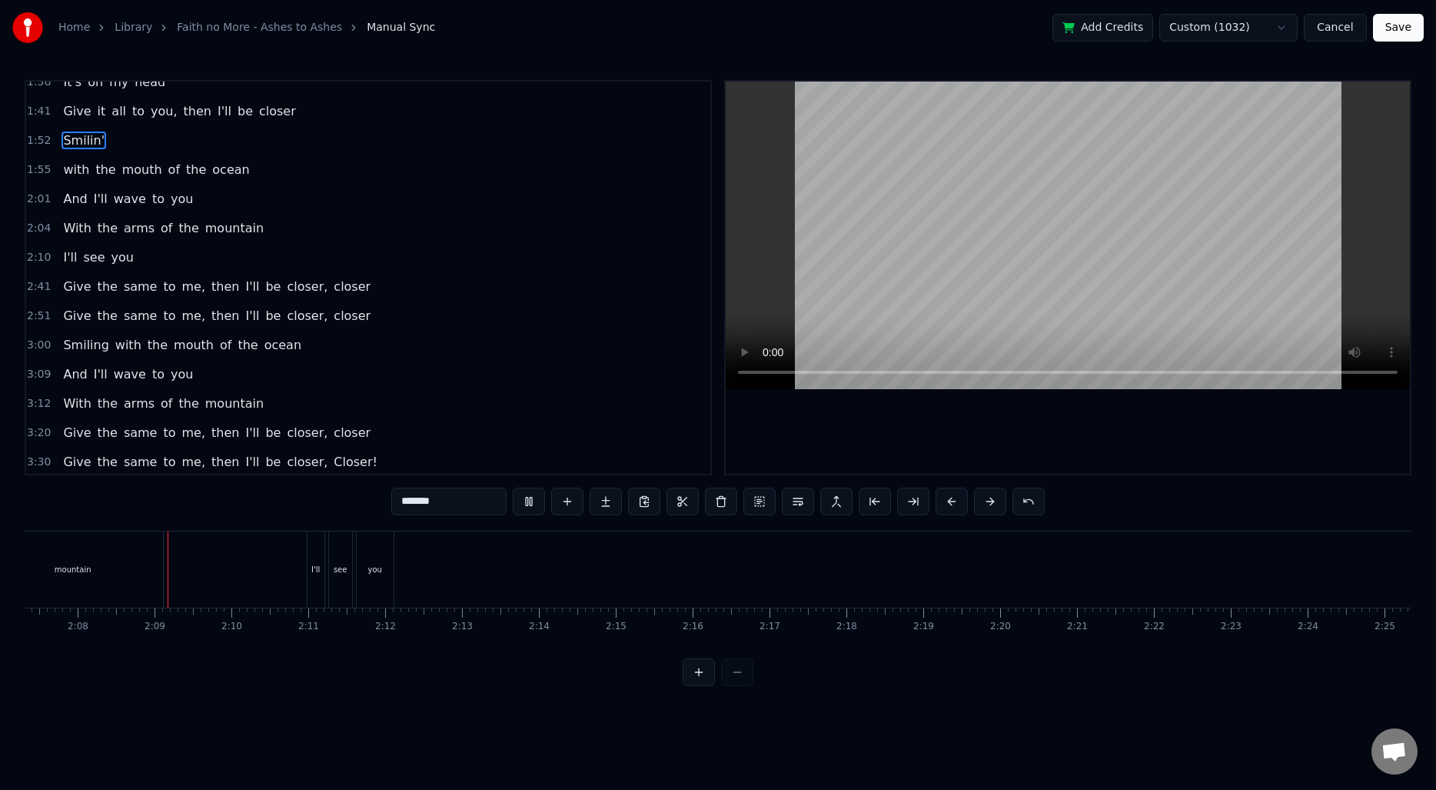
scroll to position [0, 9801]
click at [41, 282] on span "2:41" at bounding box center [39, 286] width 24 height 15
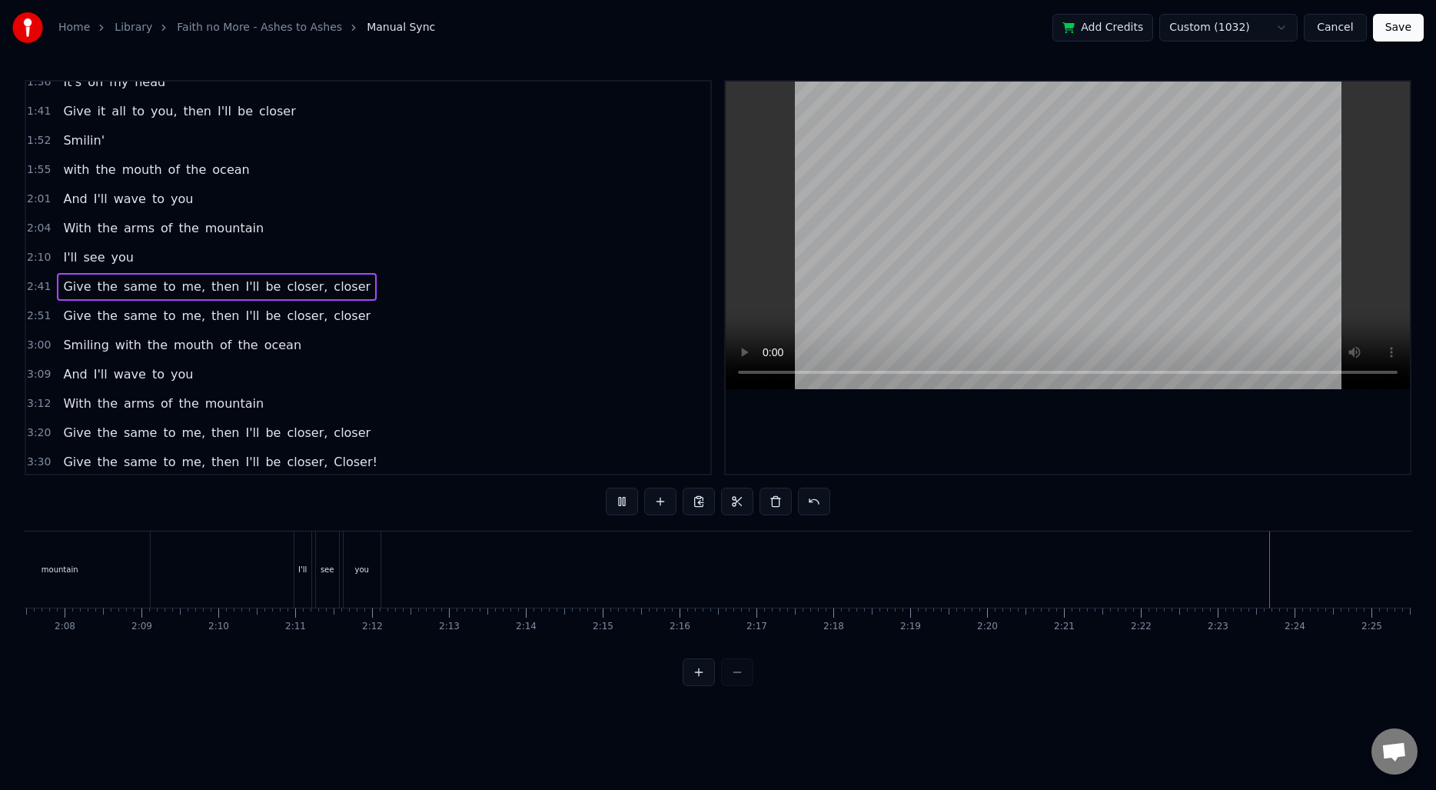
click at [62, 287] on span "Give" at bounding box center [77, 287] width 31 height 18
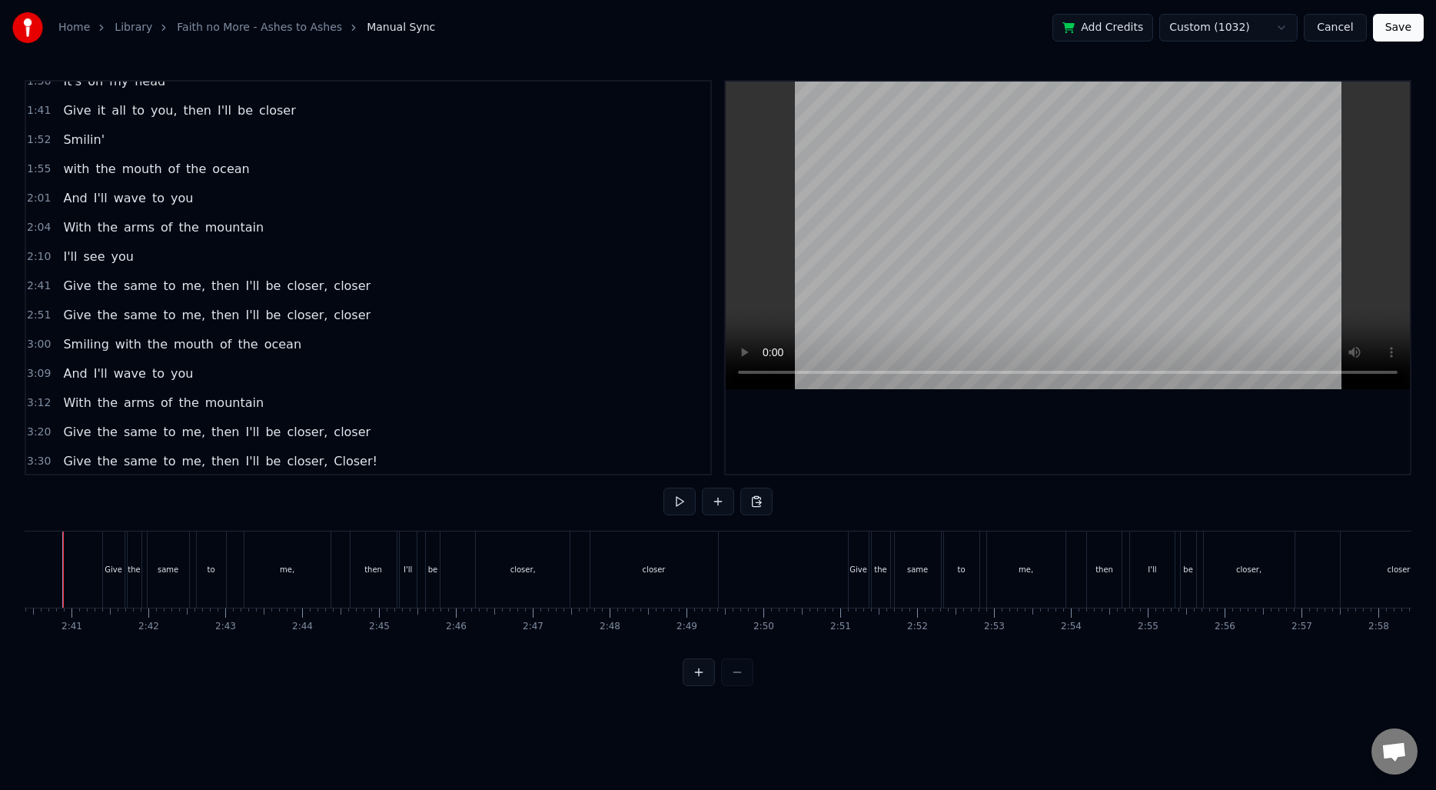
scroll to position [0, 12292]
click at [411, 584] on div "then" at bounding box center [413, 569] width 46 height 76
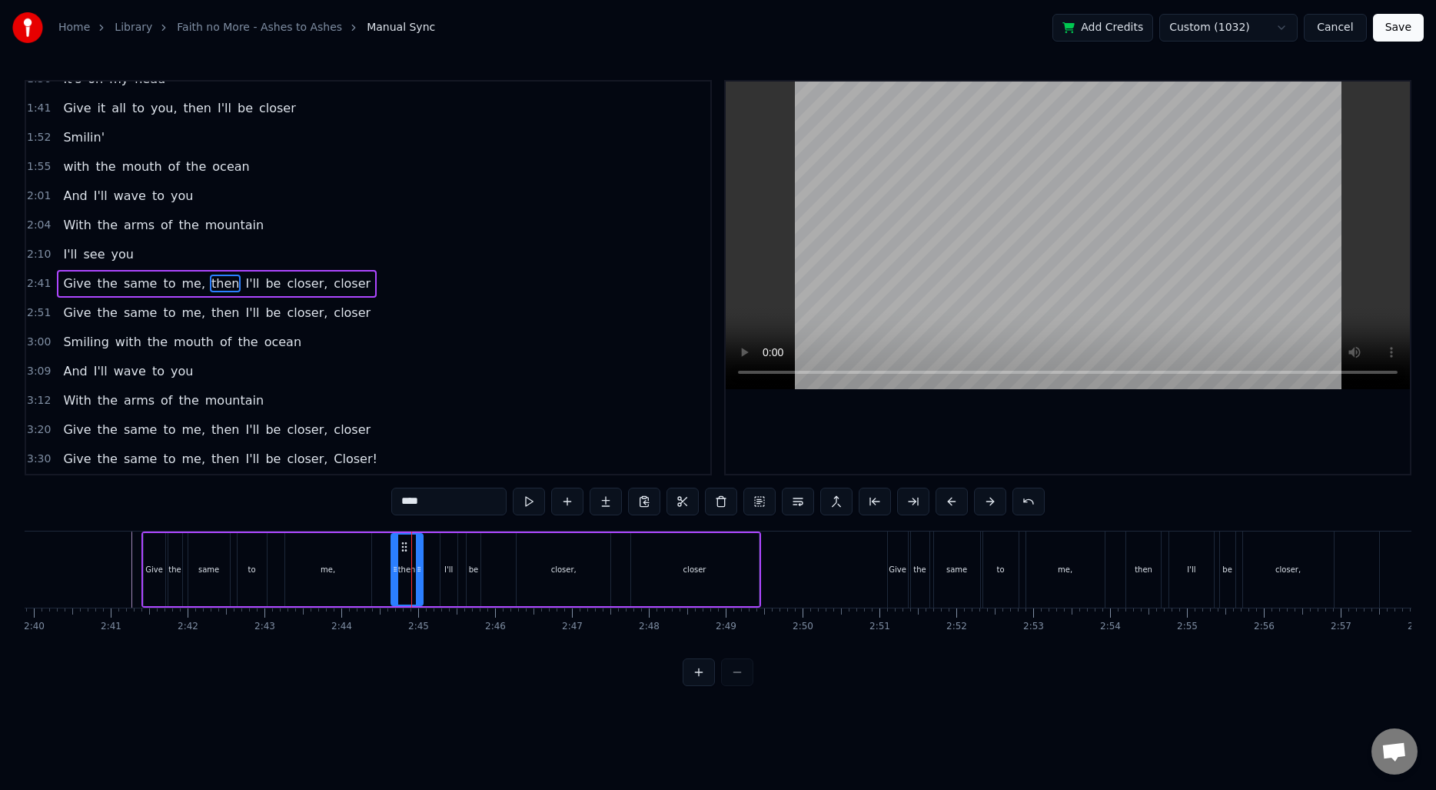
drag, startPoint x: 432, startPoint y: 570, endPoint x: 417, endPoint y: 569, distance: 14.6
click at [417, 569] on icon at bounding box center [419, 569] width 6 height 12
click at [444, 564] on div "I'll" at bounding box center [448, 570] width 8 height 12
drag, startPoint x: 441, startPoint y: 564, endPoint x: 427, endPoint y: 563, distance: 13.9
click at [427, 563] on icon at bounding box center [430, 569] width 6 height 12
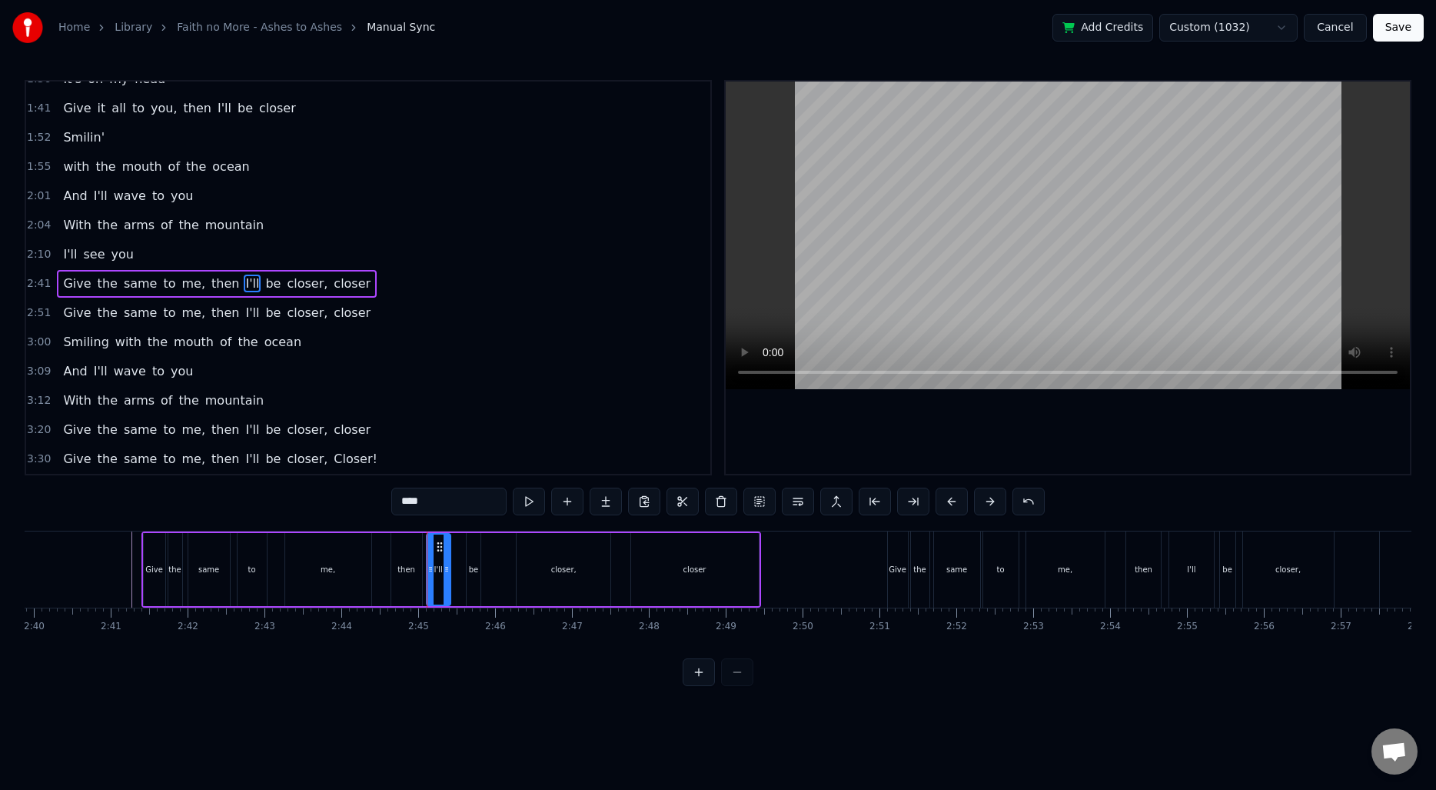
click at [444, 565] on icon at bounding box center [447, 569] width 6 height 12
click at [469, 567] on div "be" at bounding box center [474, 570] width 10 height 12
type input "**"
drag, startPoint x: 469, startPoint y: 566, endPoint x: 454, endPoint y: 566, distance: 14.6
click at [455, 566] on icon at bounding box center [457, 569] width 6 height 12
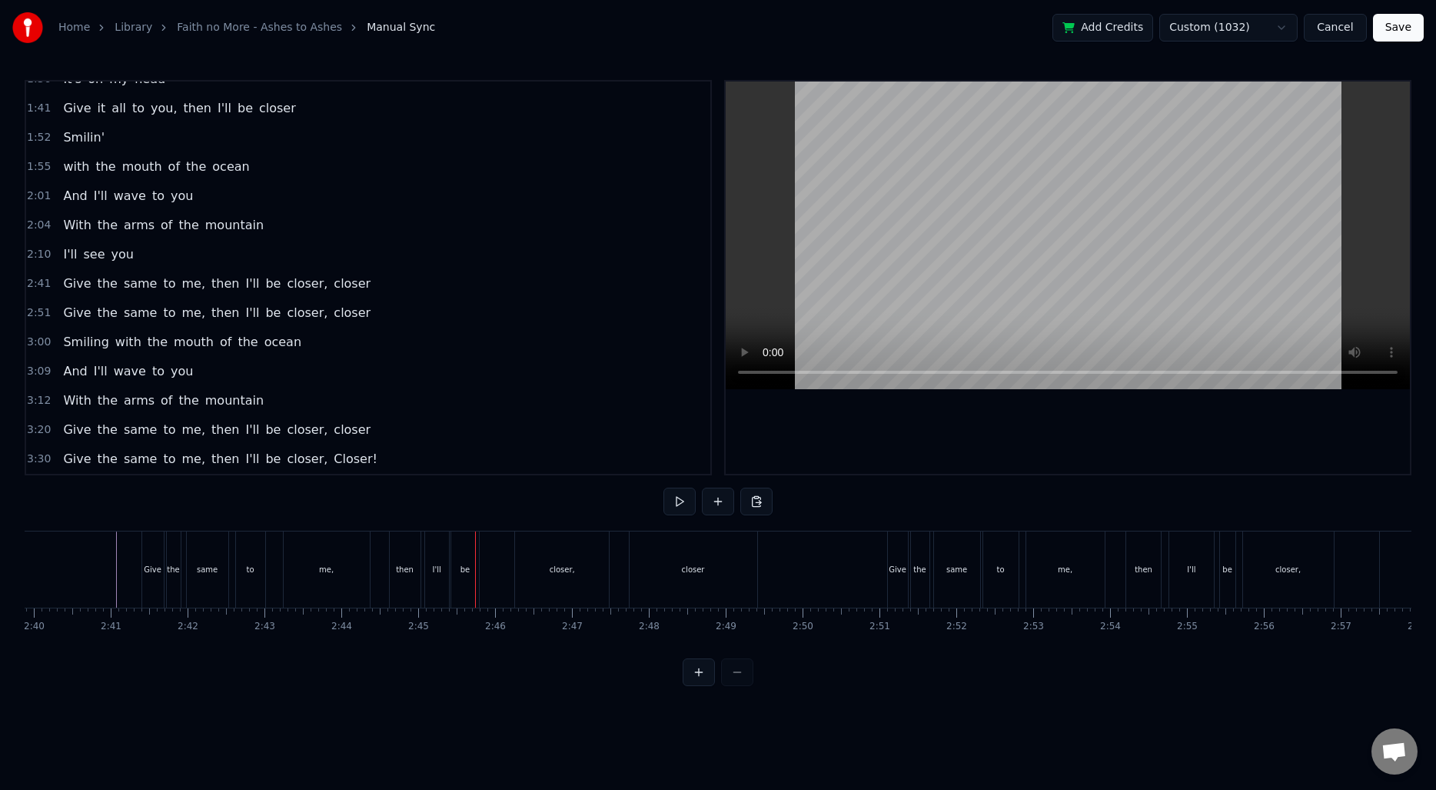
click at [397, 574] on div "then" at bounding box center [405, 570] width 18 height 12
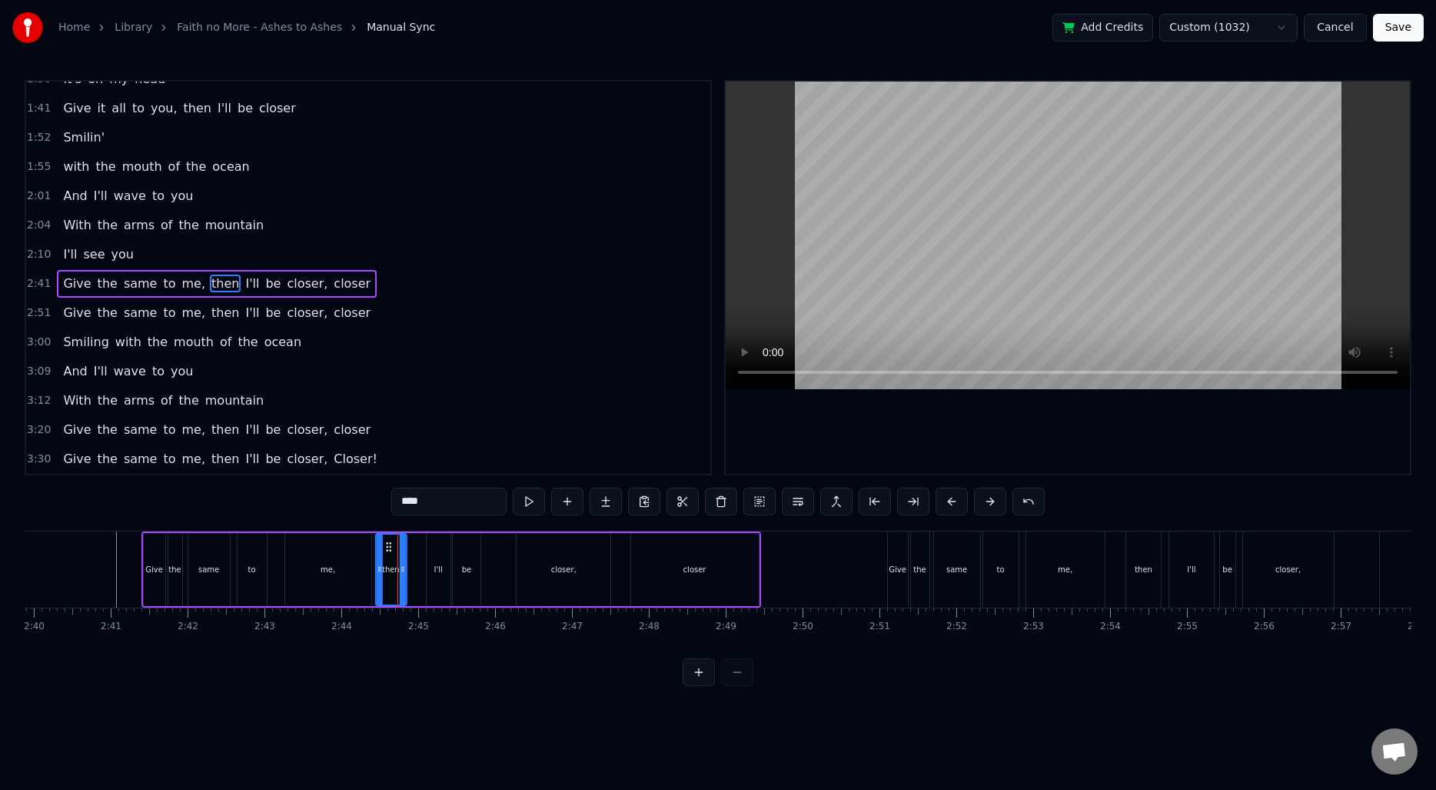
drag, startPoint x: 405, startPoint y: 547, endPoint x: 389, endPoint y: 547, distance: 16.2
click at [389, 547] on icon at bounding box center [388, 546] width 12 height 12
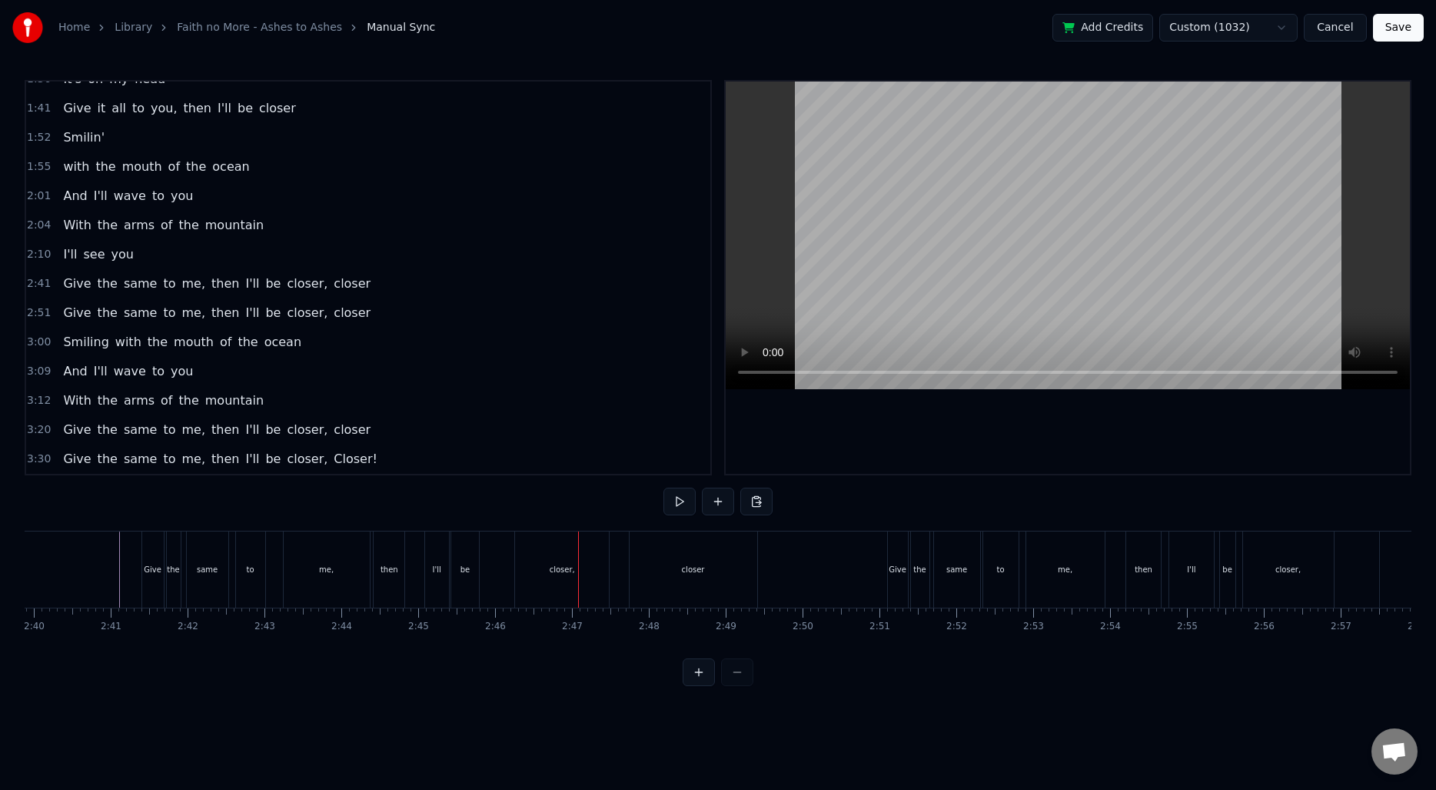
click at [431, 580] on div "I'll" at bounding box center [437, 569] width 24 height 76
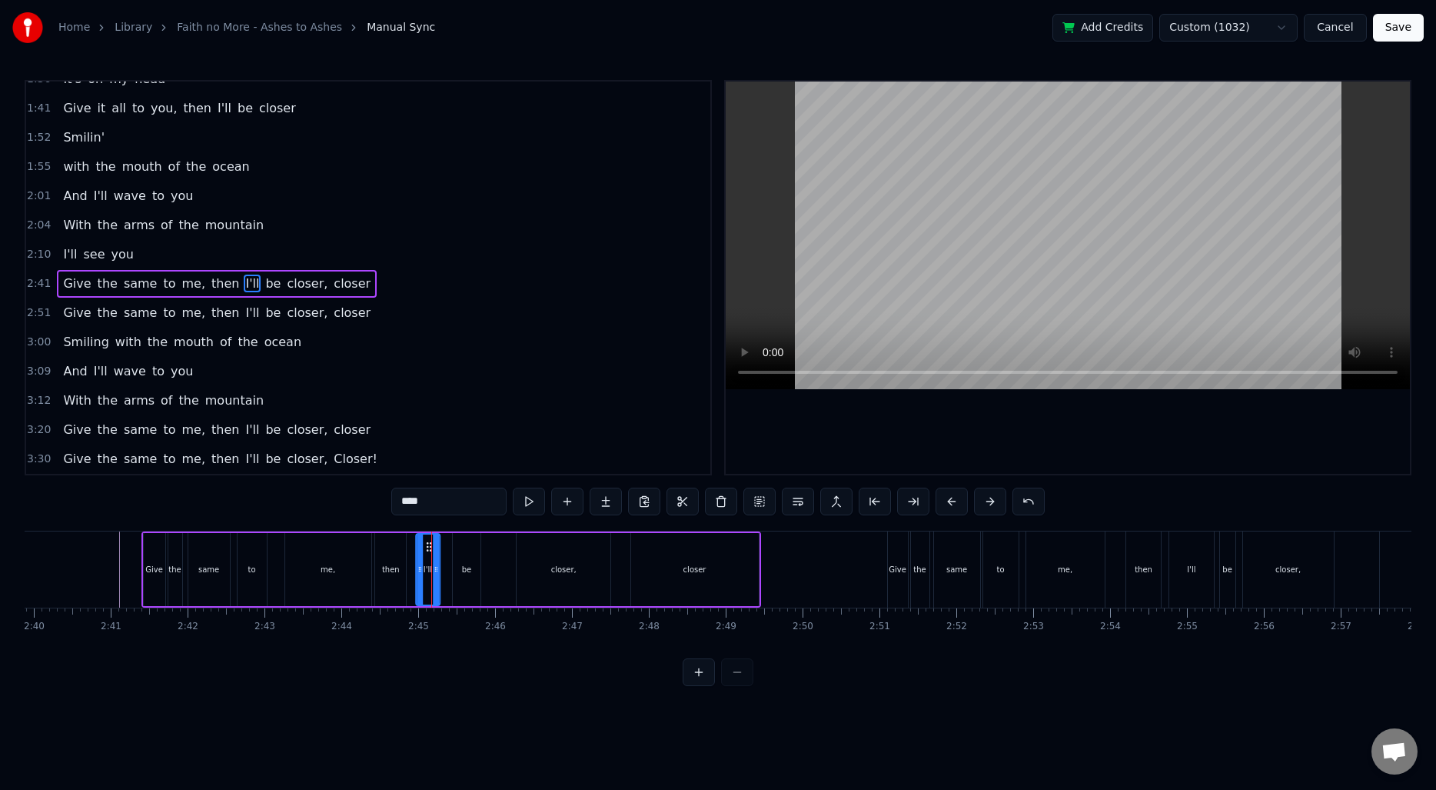
drag, startPoint x: 437, startPoint y: 547, endPoint x: 426, endPoint y: 547, distance: 10.8
click at [427, 547] on circle at bounding box center [427, 546] width 1 height 1
click at [457, 551] on div "be" at bounding box center [467, 569] width 28 height 73
drag, startPoint x: 464, startPoint y: 544, endPoint x: 455, endPoint y: 544, distance: 9.2
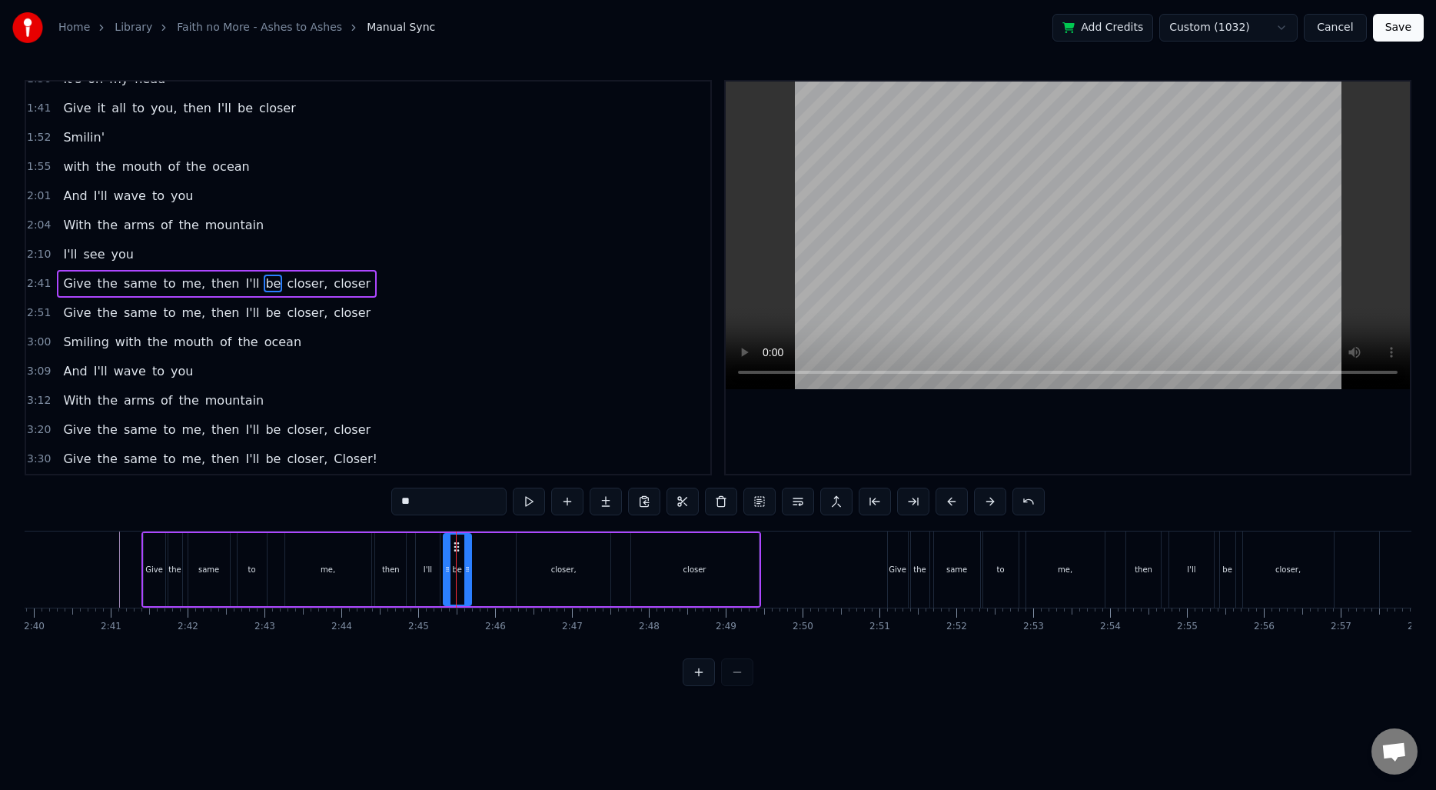
click at [534, 557] on div "closer," at bounding box center [564, 569] width 94 height 73
type input "*******"
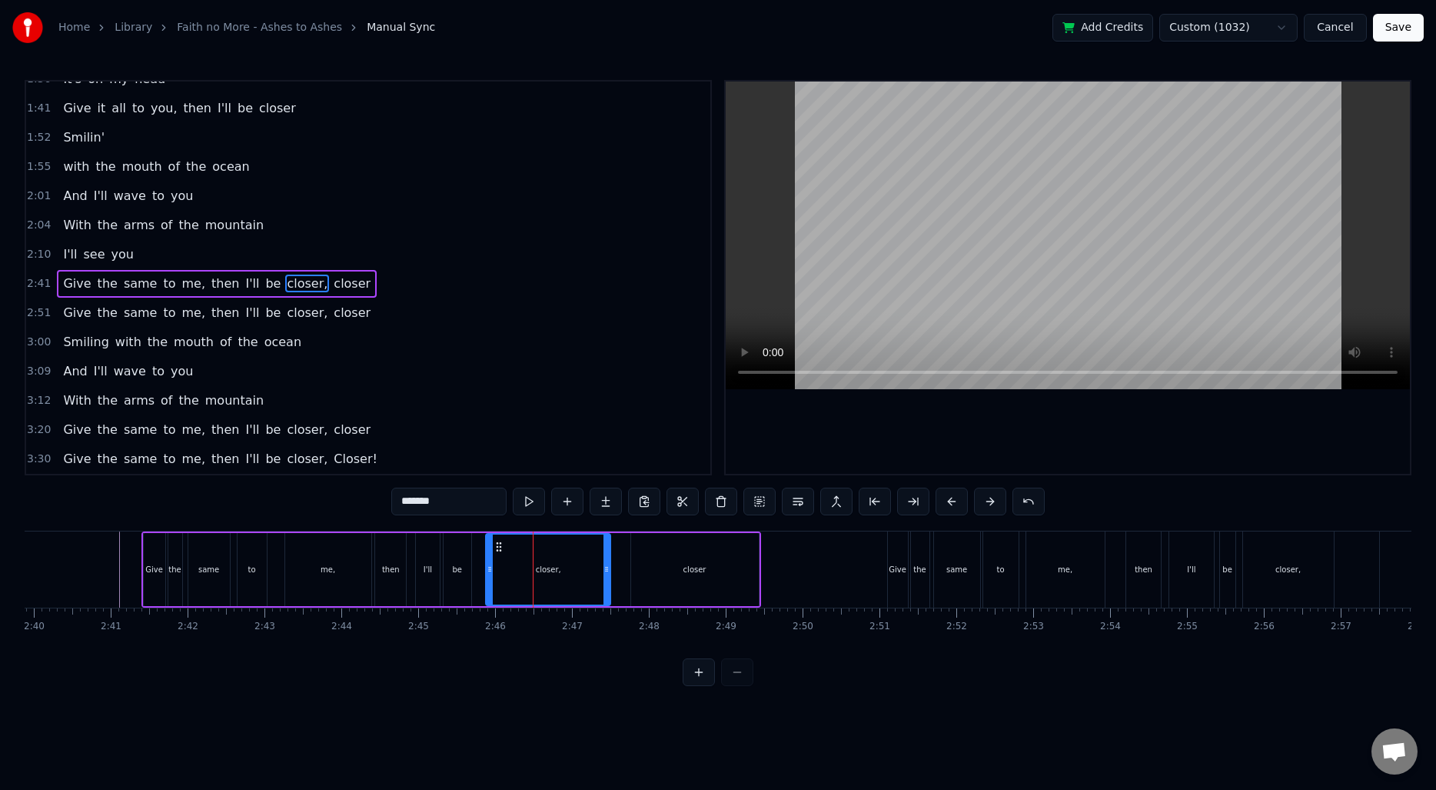
drag, startPoint x: 517, startPoint y: 563, endPoint x: 489, endPoint y: 563, distance: 28.4
click at [489, 563] on icon at bounding box center [490, 569] width 6 height 12
drag, startPoint x: 604, startPoint y: 564, endPoint x: 581, endPoint y: 564, distance: 23.1
click at [582, 564] on icon at bounding box center [585, 569] width 6 height 12
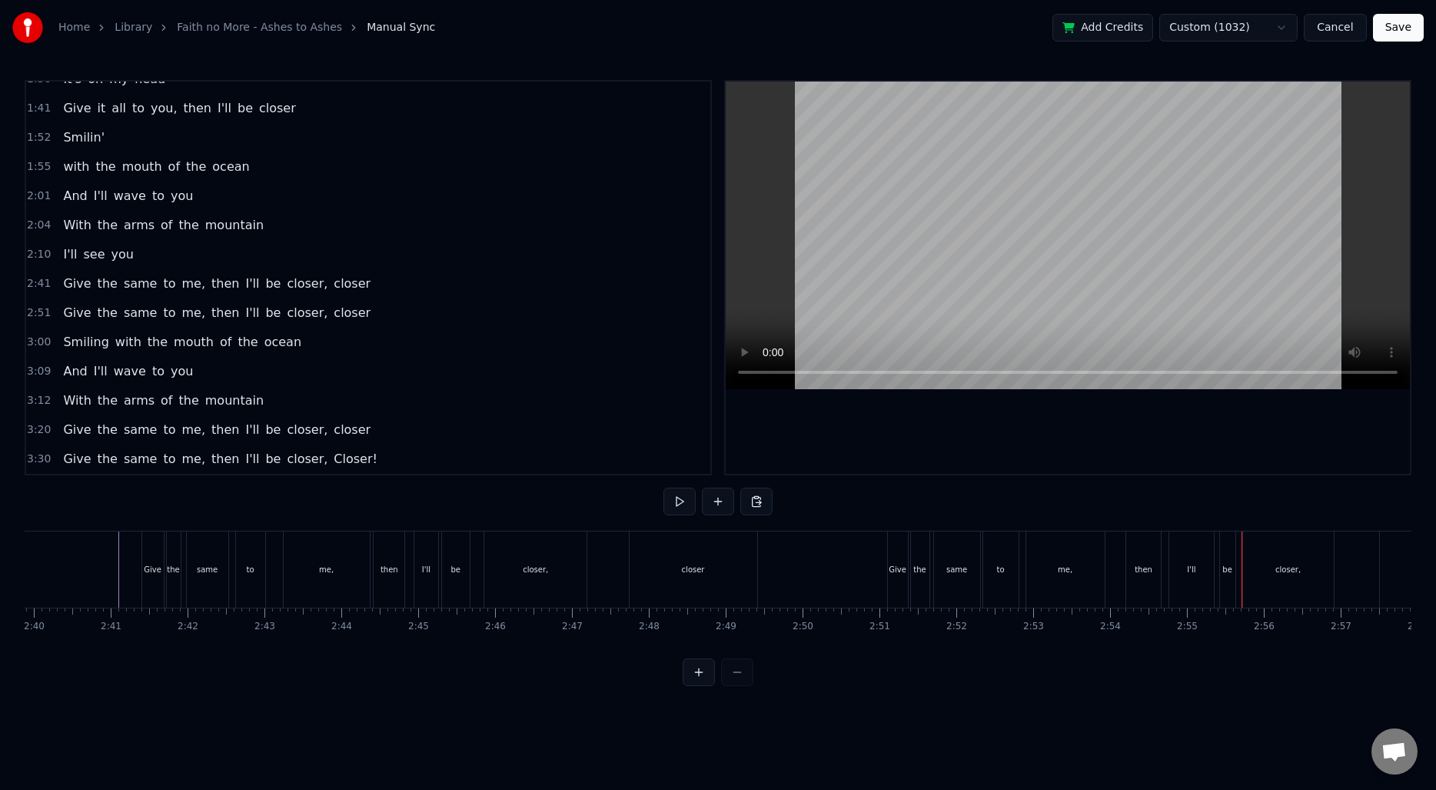
click at [1187, 573] on div "I'll" at bounding box center [1191, 570] width 8 height 12
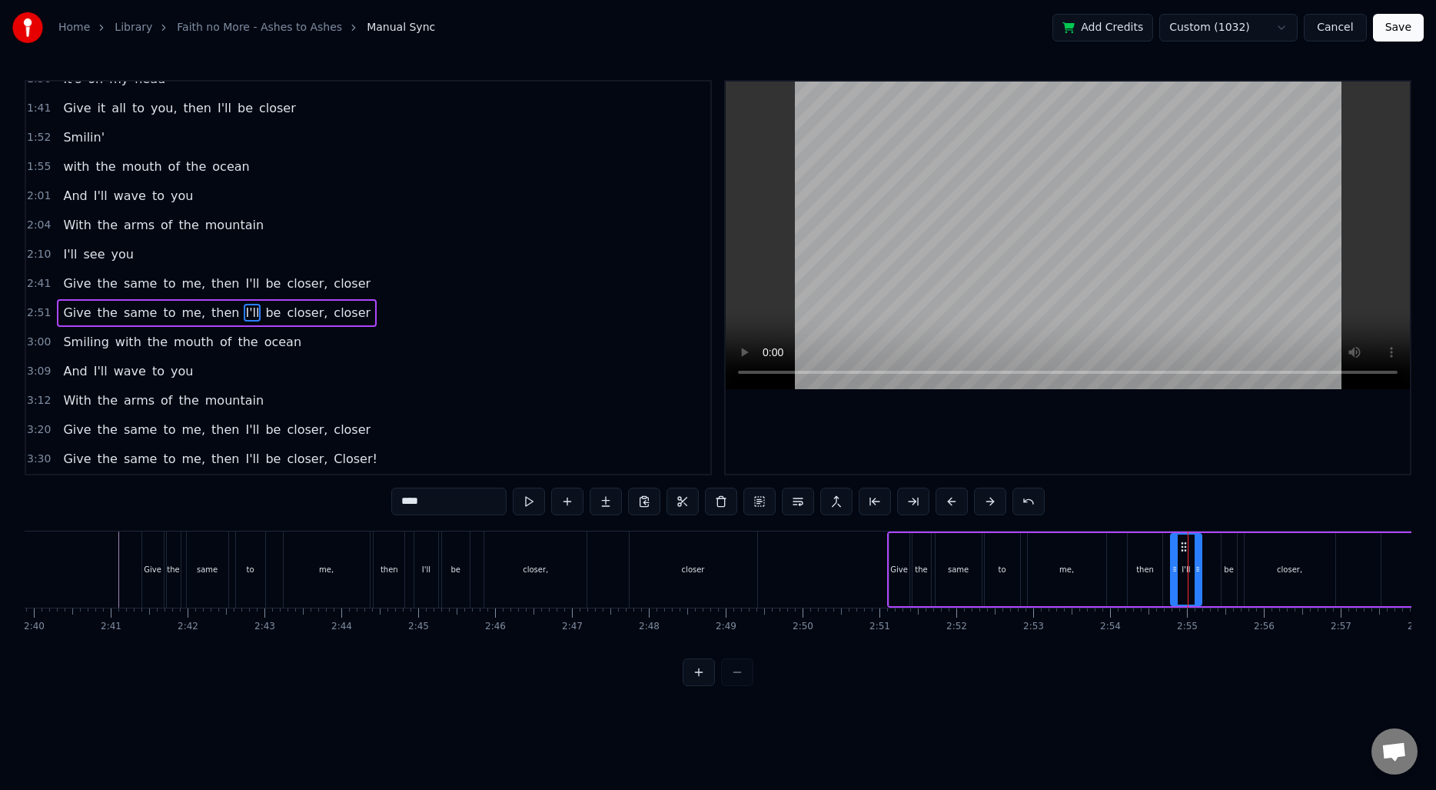
drag, startPoint x: 1211, startPoint y: 571, endPoint x: 1196, endPoint y: 570, distance: 14.6
click at [1196, 570] on icon at bounding box center [1198, 569] width 6 height 12
click at [1226, 567] on div "be" at bounding box center [1229, 570] width 10 height 12
drag, startPoint x: 1223, startPoint y: 567, endPoint x: 1206, endPoint y: 567, distance: 16.9
click at [1207, 567] on icon at bounding box center [1210, 569] width 6 height 12
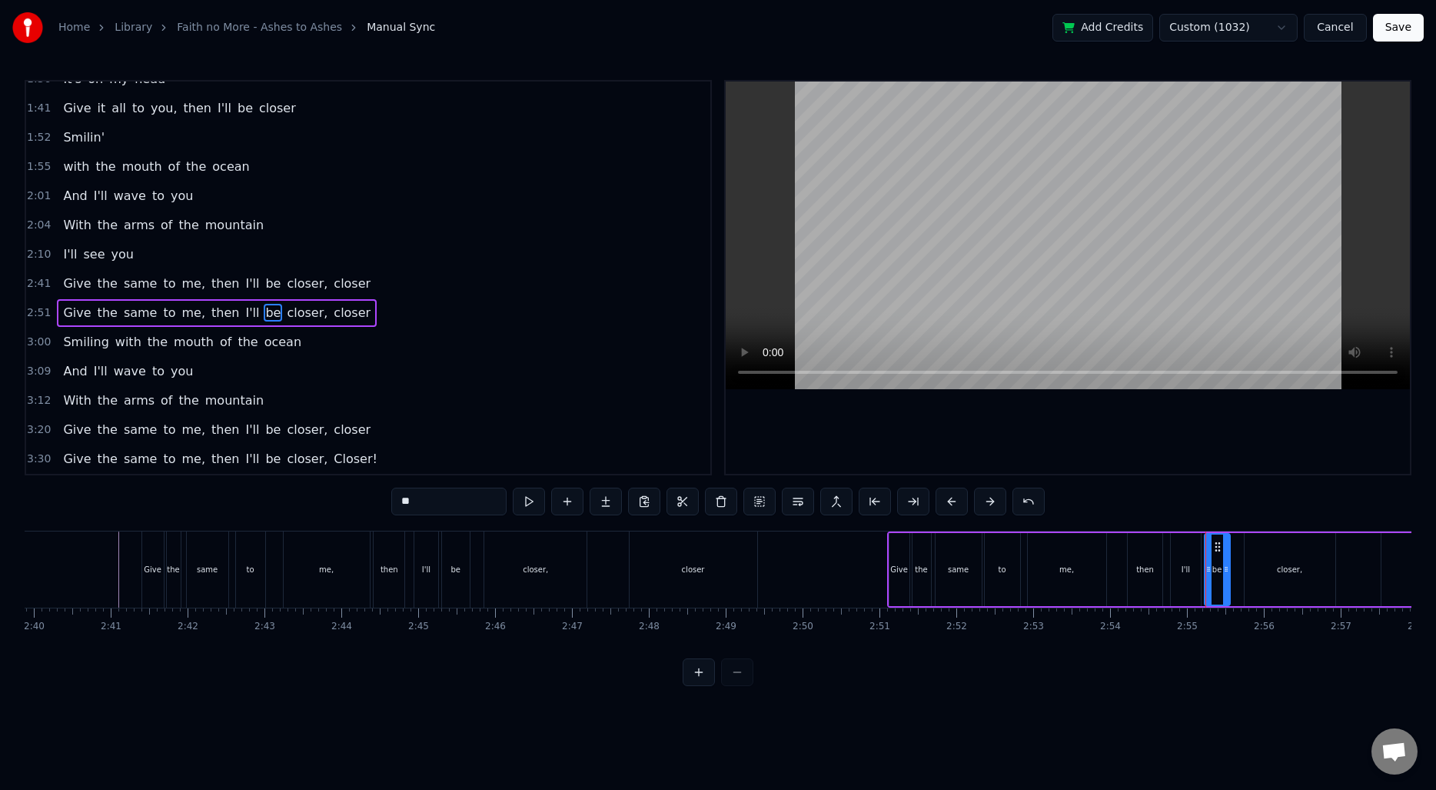
drag, startPoint x: 1234, startPoint y: 566, endPoint x: 1226, endPoint y: 565, distance: 7.7
click at [1226, 565] on icon at bounding box center [1226, 569] width 6 height 12
click at [1263, 566] on div "closer," at bounding box center [1290, 569] width 91 height 73
type input "*******"
click at [1239, 567] on icon at bounding box center [1241, 569] width 6 height 12
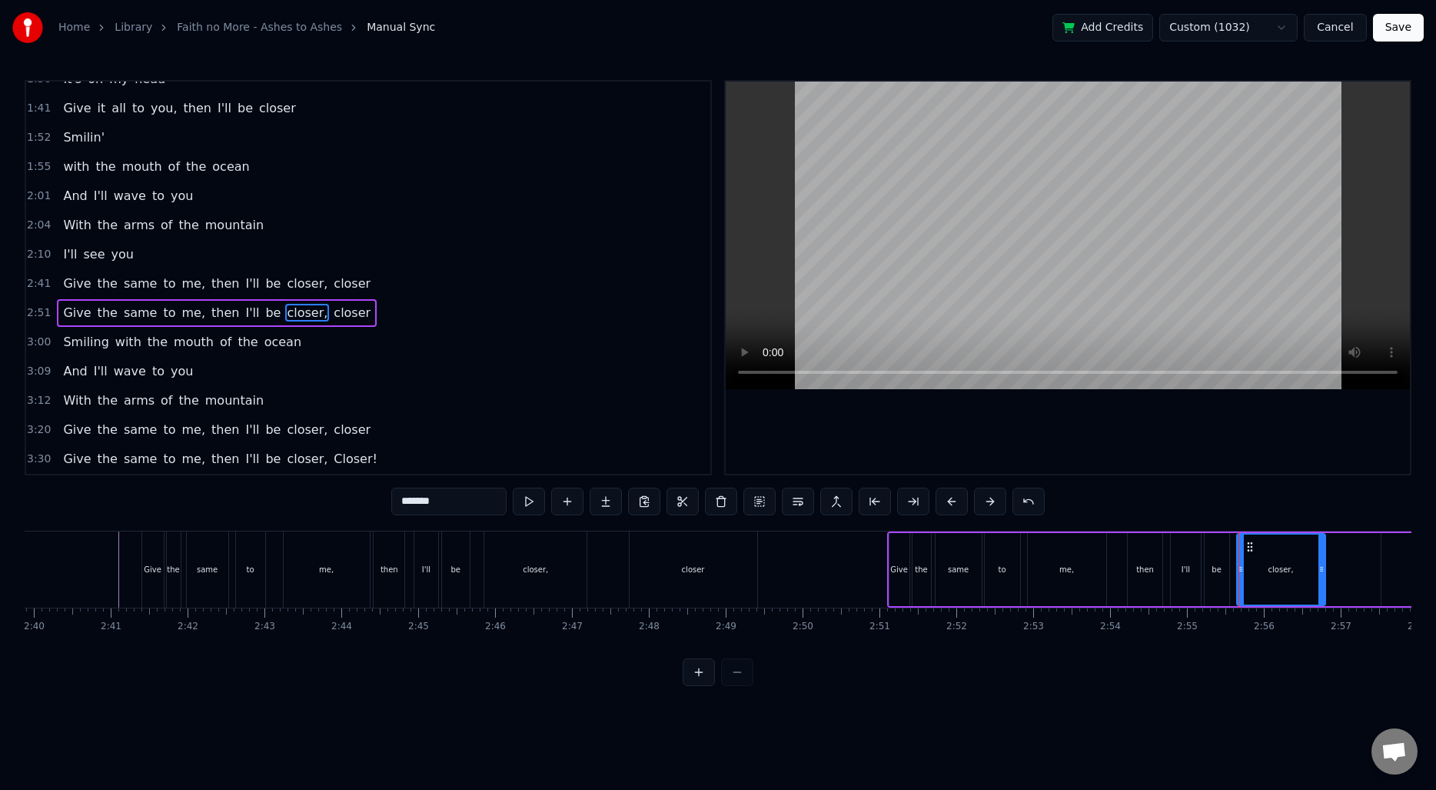
drag, startPoint x: 1329, startPoint y: 568, endPoint x: 1319, endPoint y: 567, distance: 10.0
click at [1319, 567] on icon at bounding box center [1322, 569] width 6 height 12
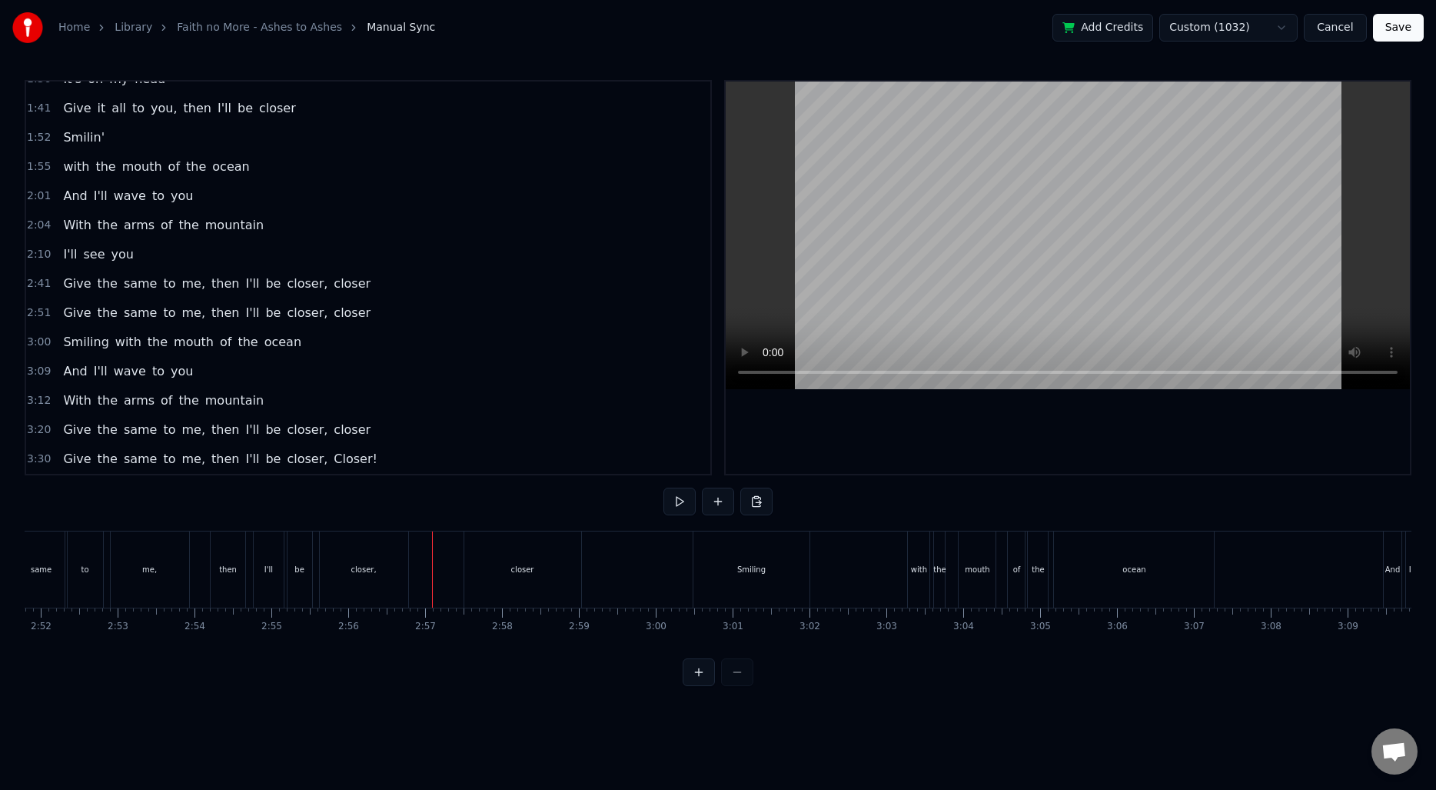
scroll to position [0, 13203]
click at [379, 561] on div "closer," at bounding box center [368, 569] width 88 height 76
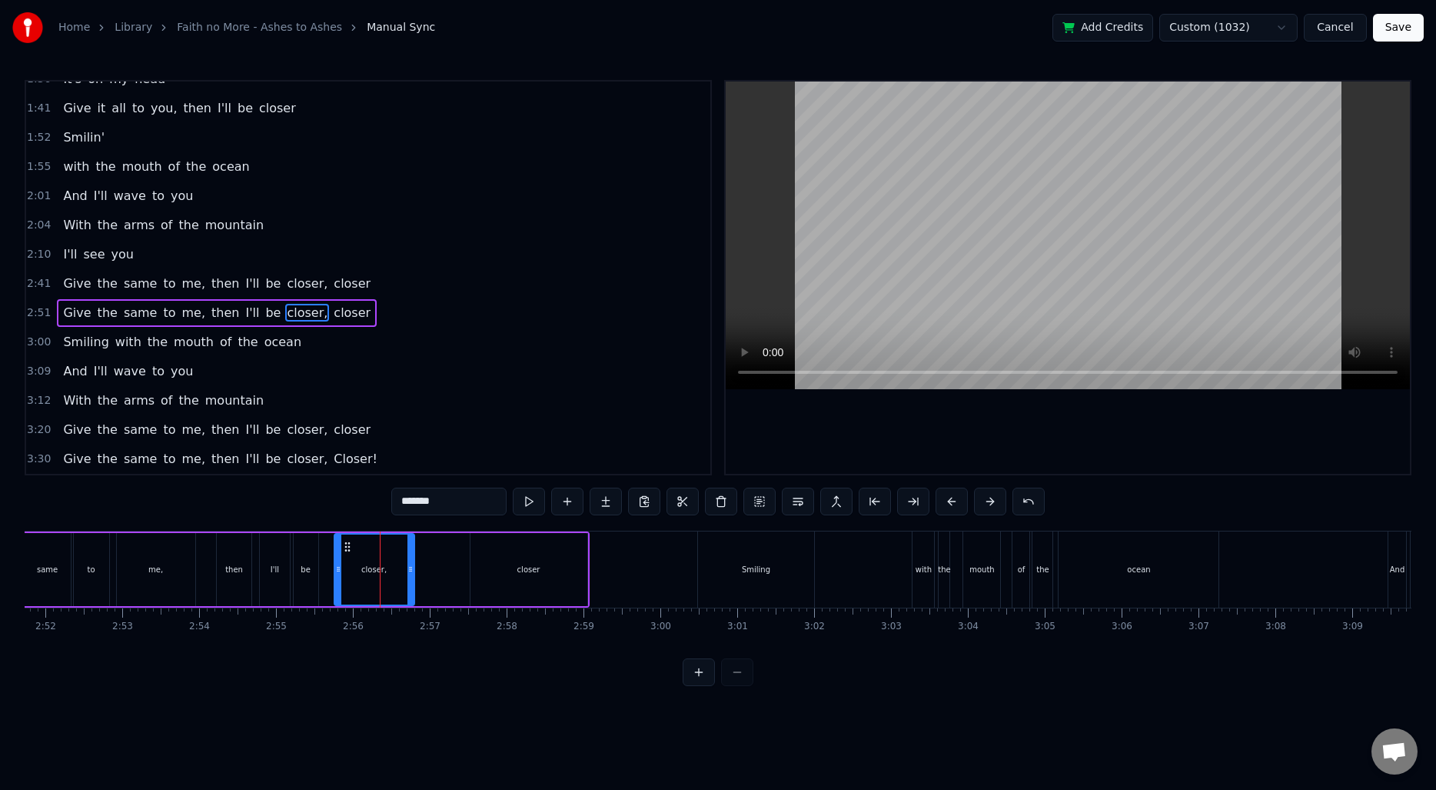
drag, startPoint x: 328, startPoint y: 565, endPoint x: 337, endPoint y: 565, distance: 8.5
click at [336, 565] on icon at bounding box center [338, 569] width 6 height 12
click at [256, 566] on div "Give the same to me, then I'll be closer, closer" at bounding box center [283, 569] width 614 height 76
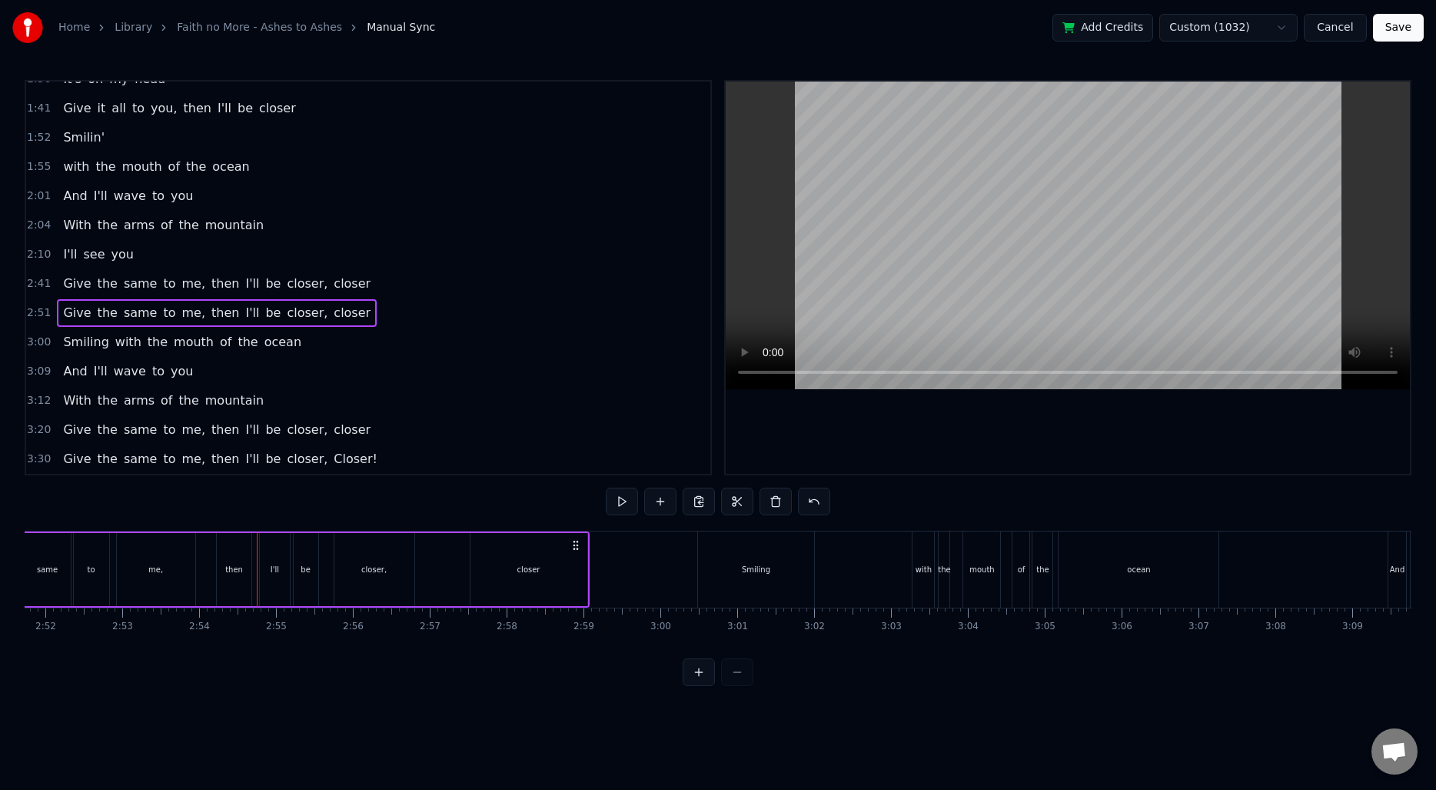
click at [257, 566] on div at bounding box center [257, 569] width 1 height 76
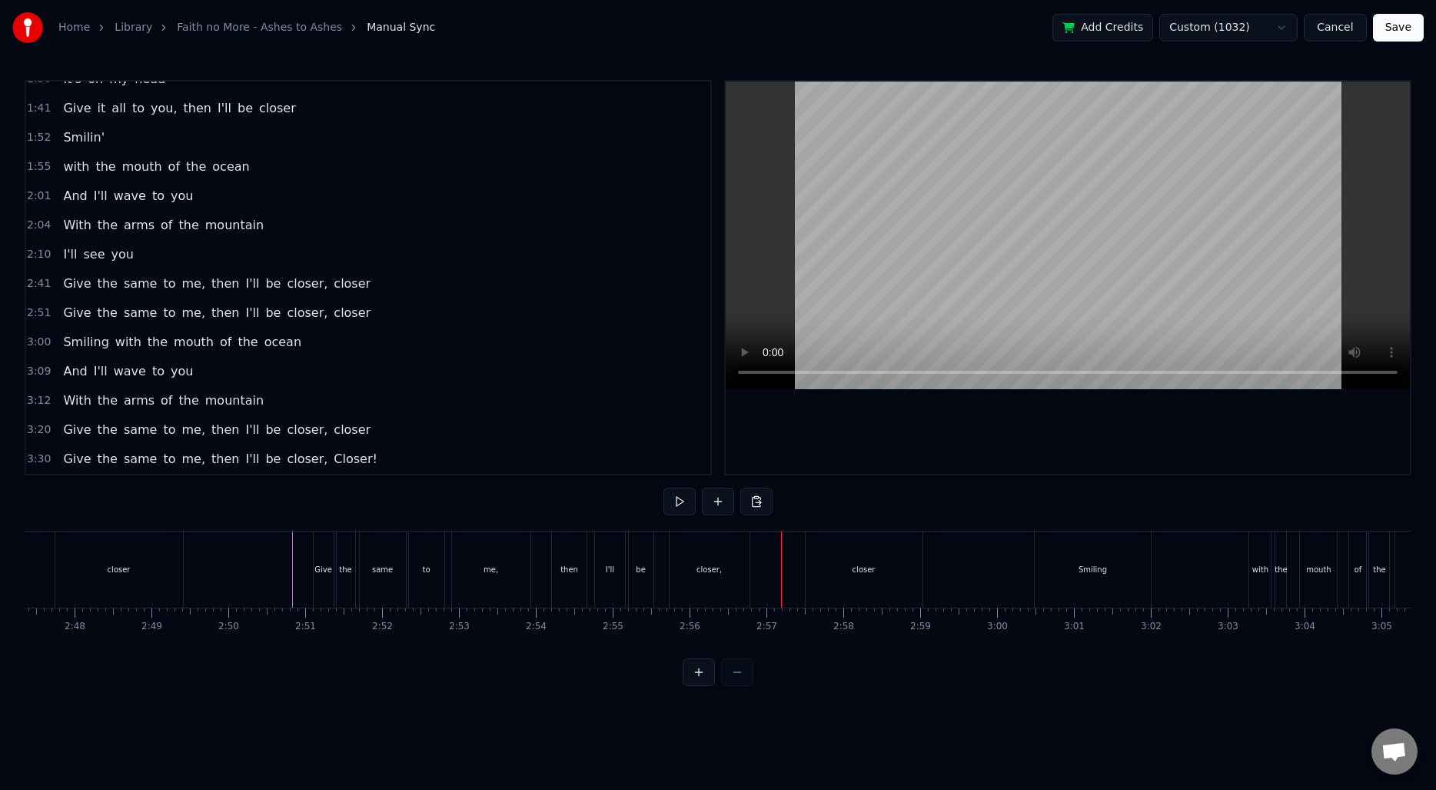
scroll to position [0, 12844]
click at [122, 342] on span "with" at bounding box center [128, 342] width 29 height 18
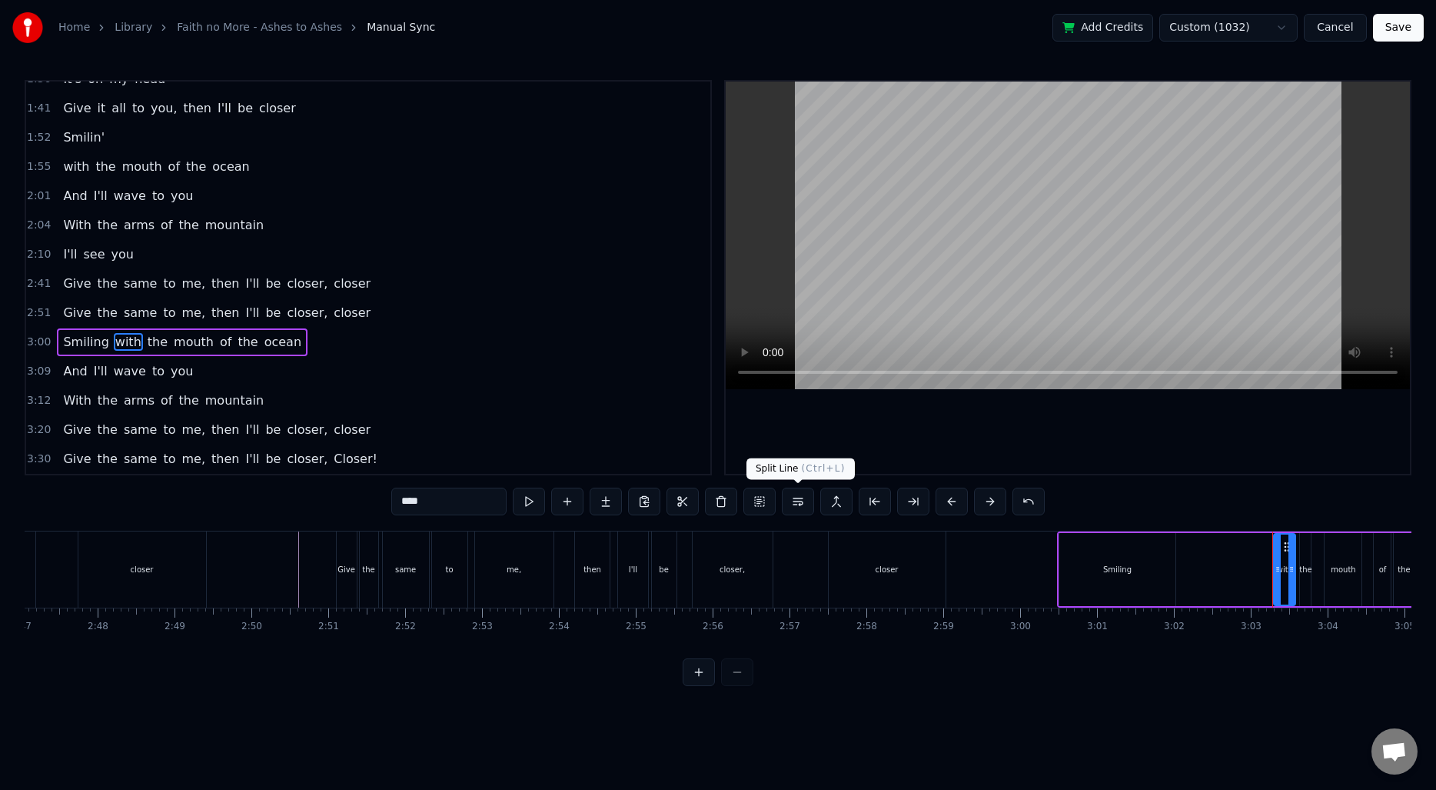
click at [793, 507] on button at bounding box center [798, 501] width 32 height 28
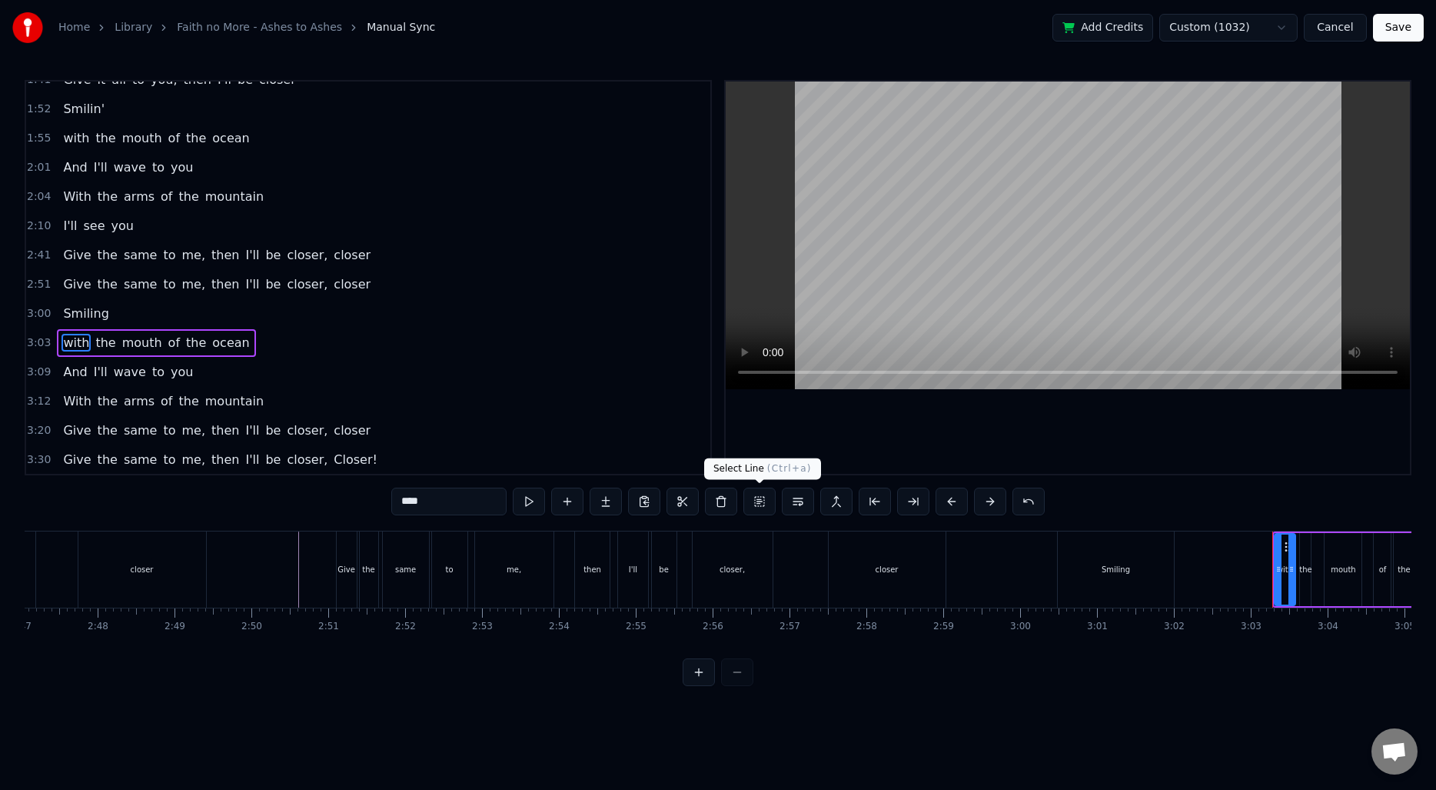
scroll to position [484, 0]
click at [65, 302] on div "Smiling" at bounding box center [86, 313] width 58 height 28
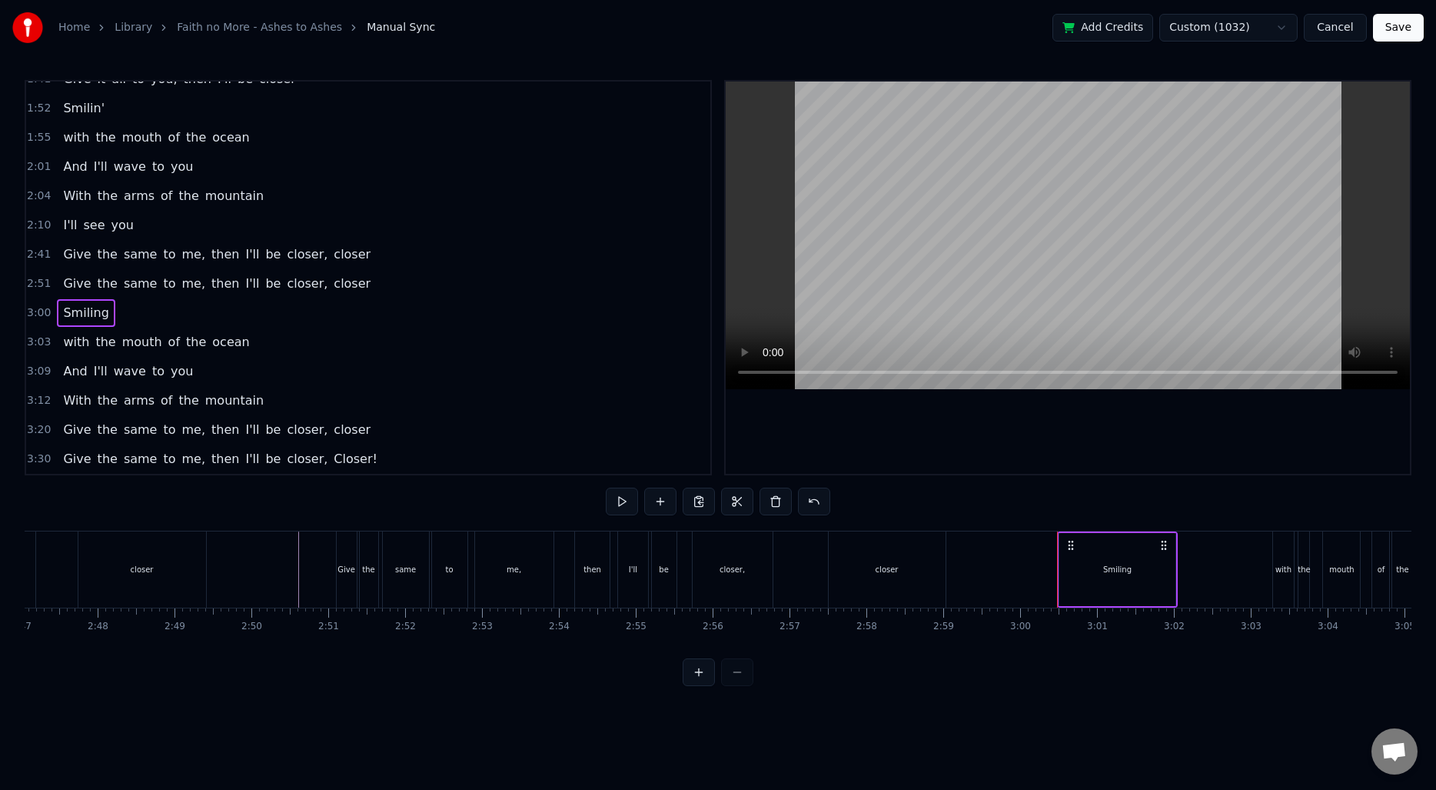
click at [74, 307] on span "Smiling" at bounding box center [86, 313] width 48 height 18
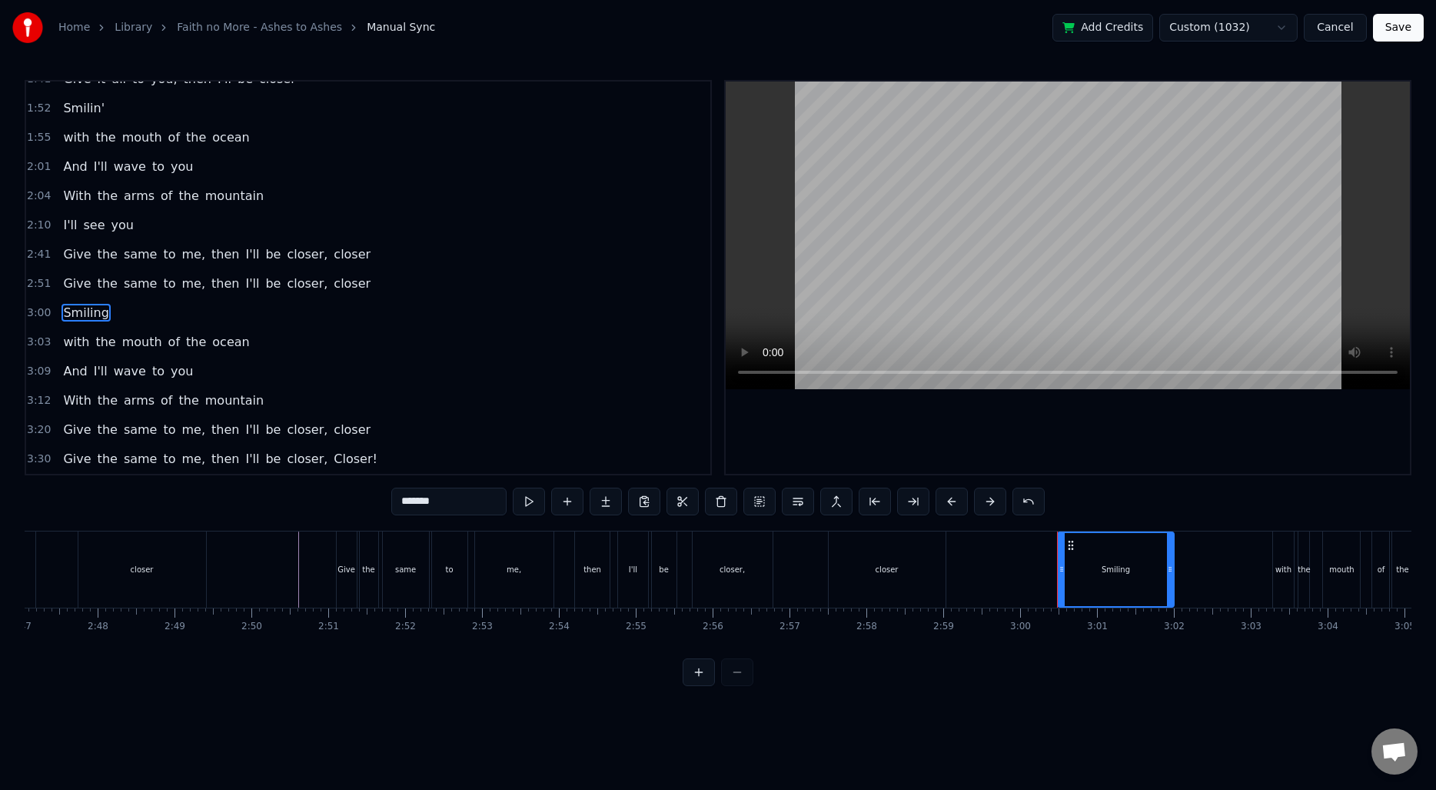
click at [448, 502] on input "*******" at bounding box center [448, 501] width 115 height 28
type input "*******"
click at [54, 308] on div "3:00 Smilin'" at bounding box center [368, 312] width 684 height 29
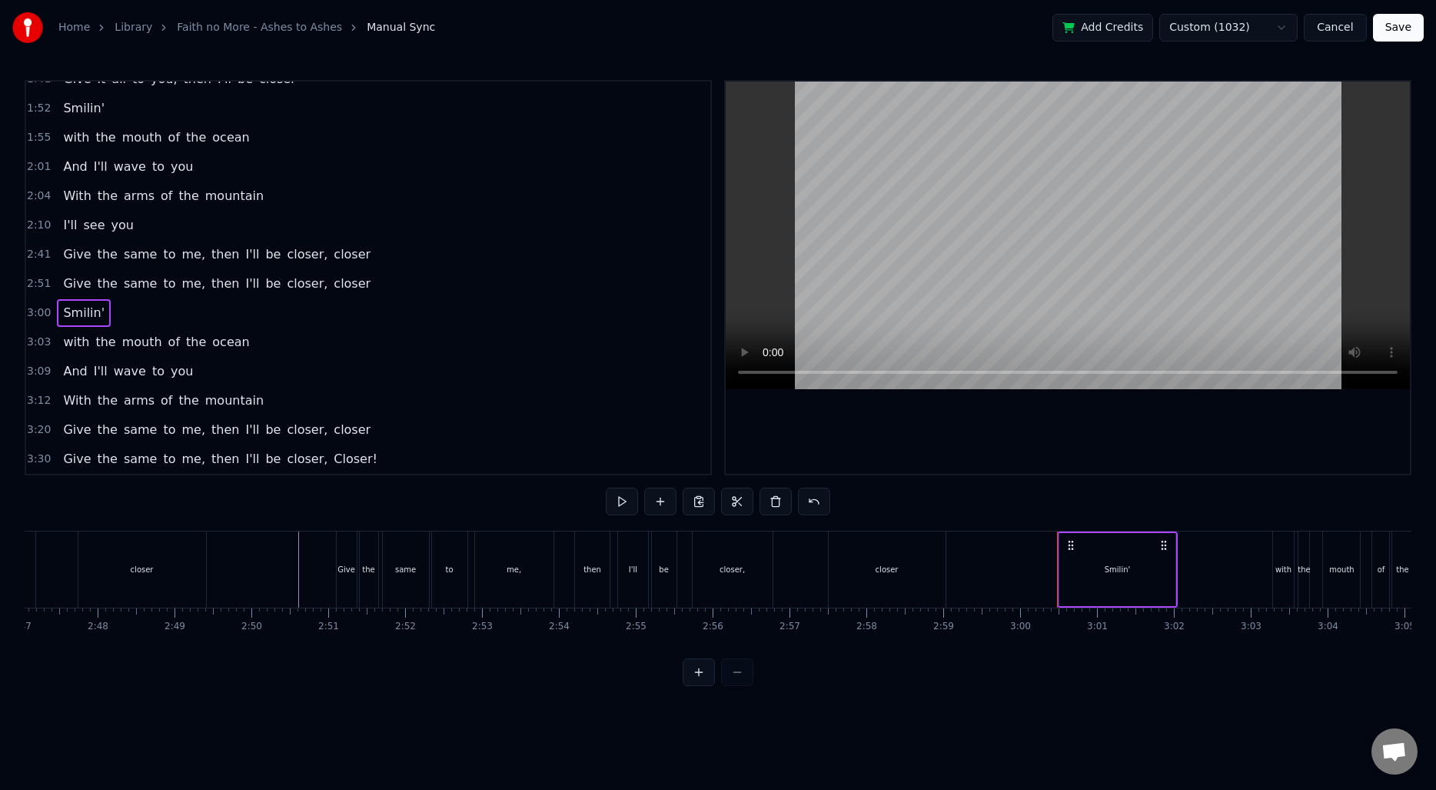
click at [64, 310] on span "Smilin'" at bounding box center [84, 313] width 45 height 18
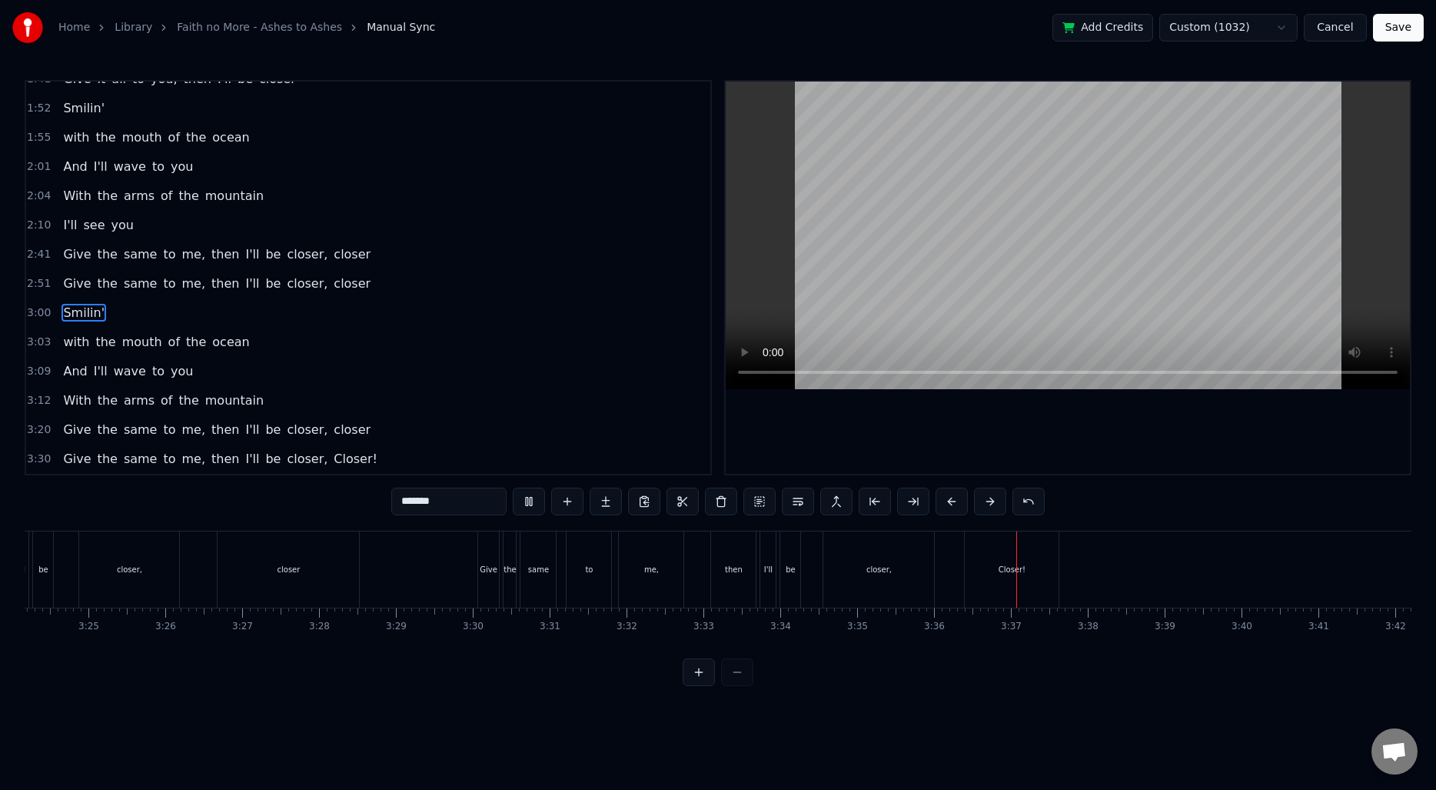
scroll to position [0, 15707]
click at [1415, 22] on button "Save" at bounding box center [1398, 28] width 51 height 28
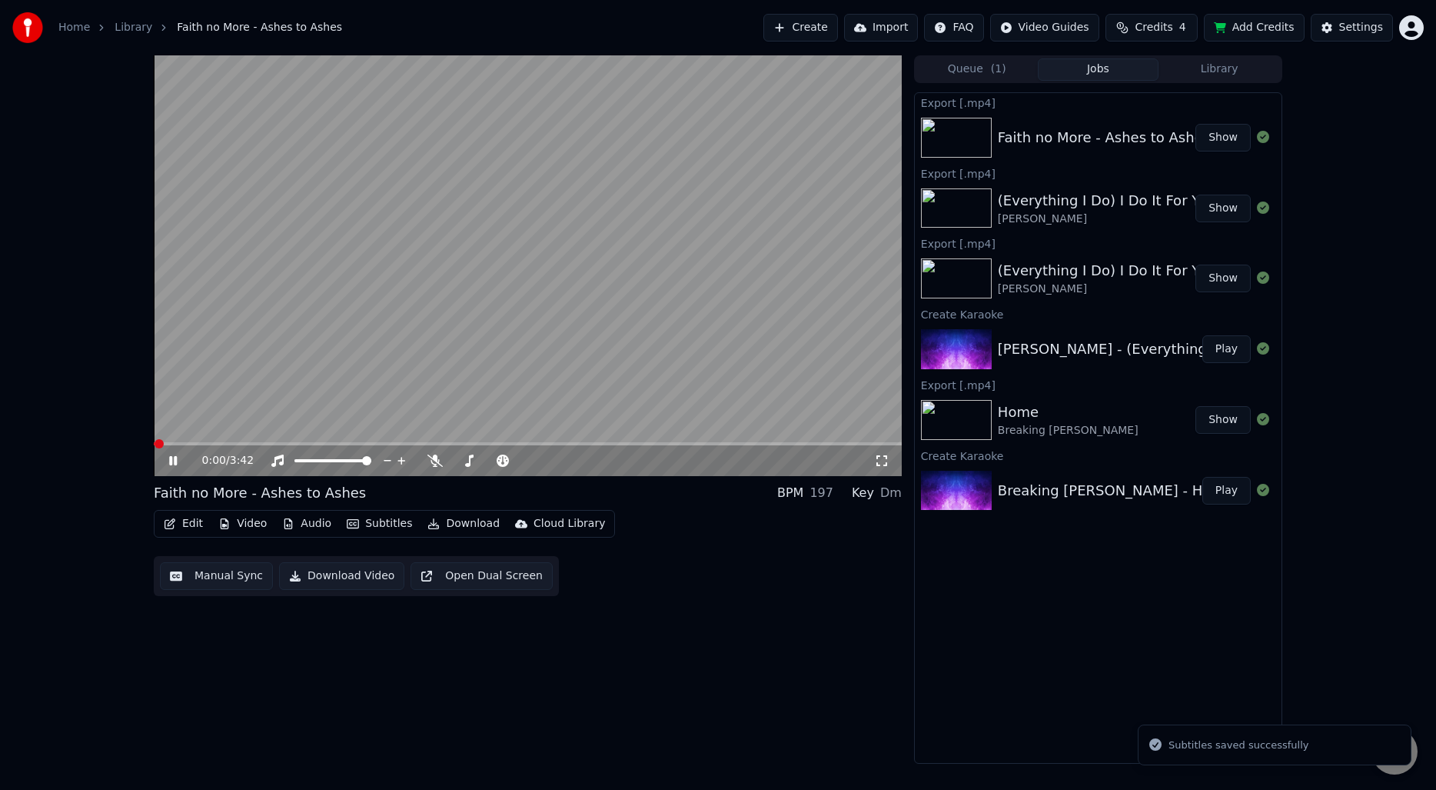
click at [449, 338] on video at bounding box center [528, 265] width 748 height 421
click at [450, 524] on button "Download" at bounding box center [463, 524] width 85 height 22
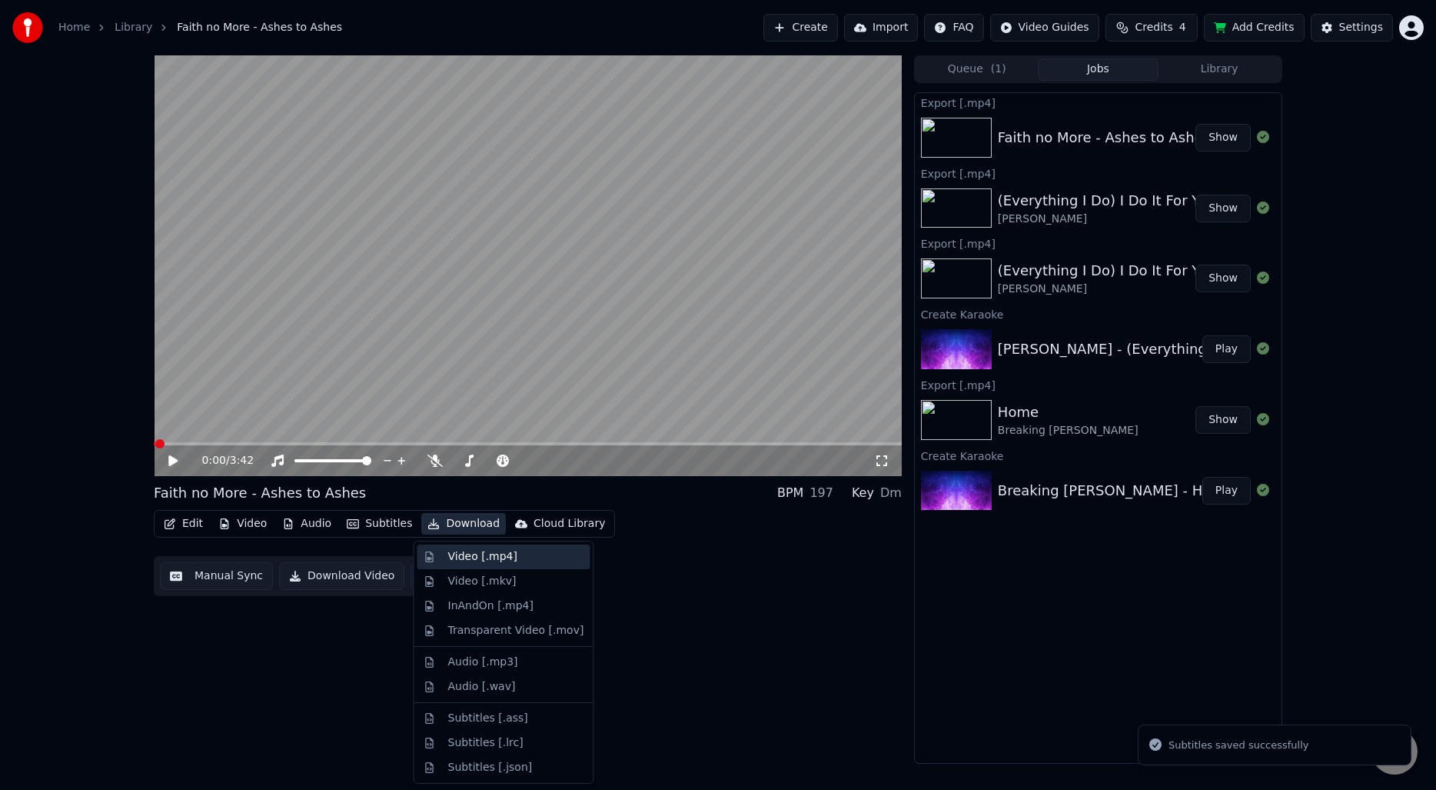
click at [456, 560] on div "Video [.mp4]" at bounding box center [482, 556] width 69 height 15
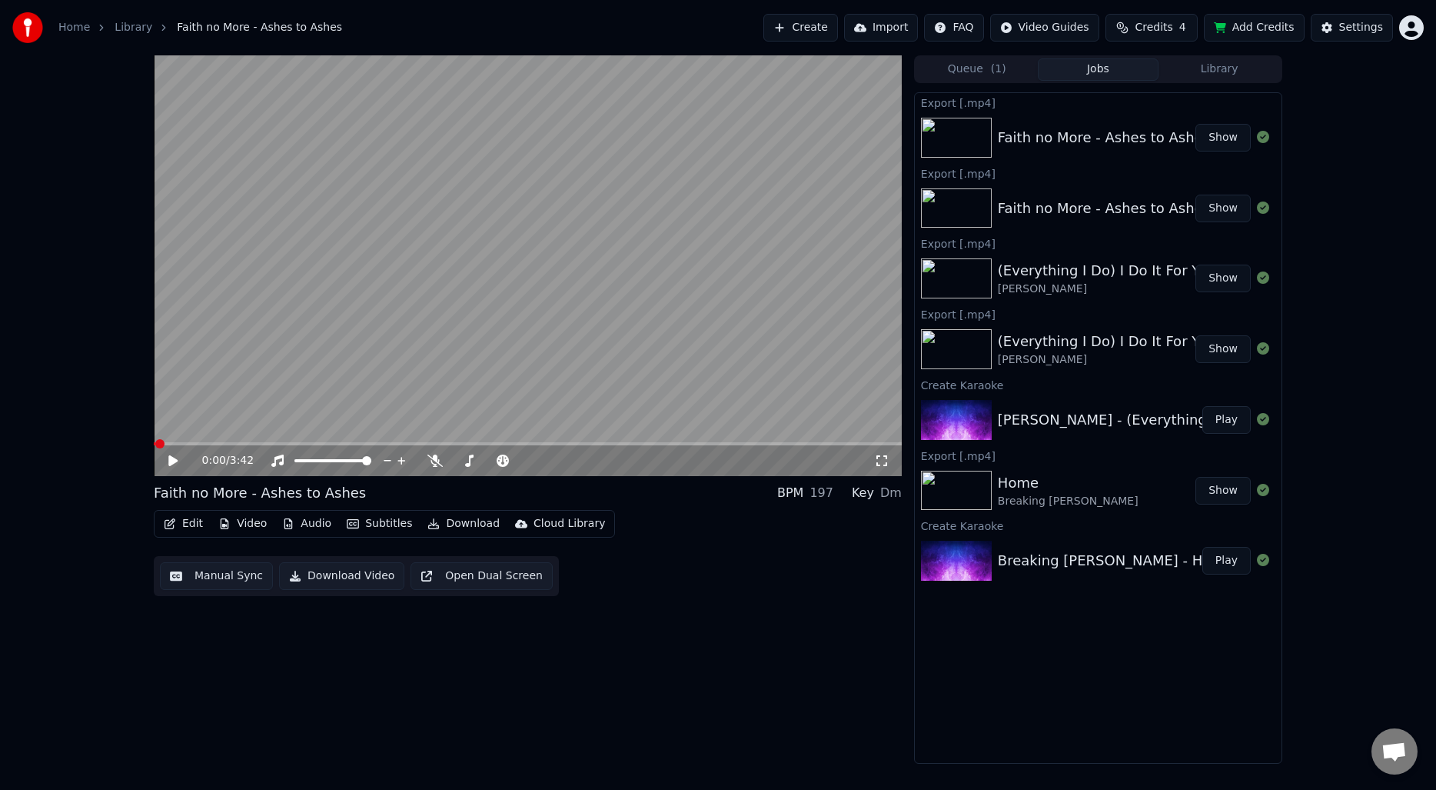
click at [707, 713] on div "0:00 / 3:42 Faith no More - Ashes to Ashes BPM 197 Key Dm Edit Video Audio Subt…" at bounding box center [528, 409] width 748 height 708
